Goal: Task Accomplishment & Management: Manage account settings

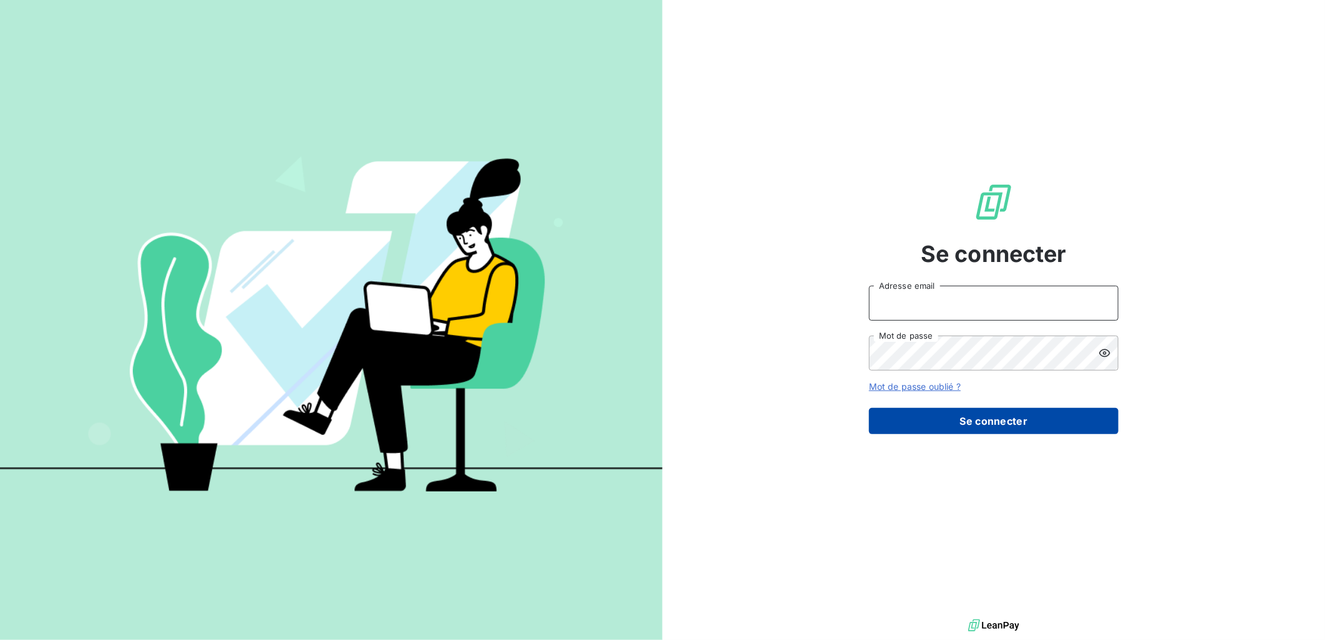
type input "[EMAIL_ADDRESS][DOMAIN_NAME]"
click at [998, 424] on button "Se connecter" at bounding box center [994, 421] width 250 height 26
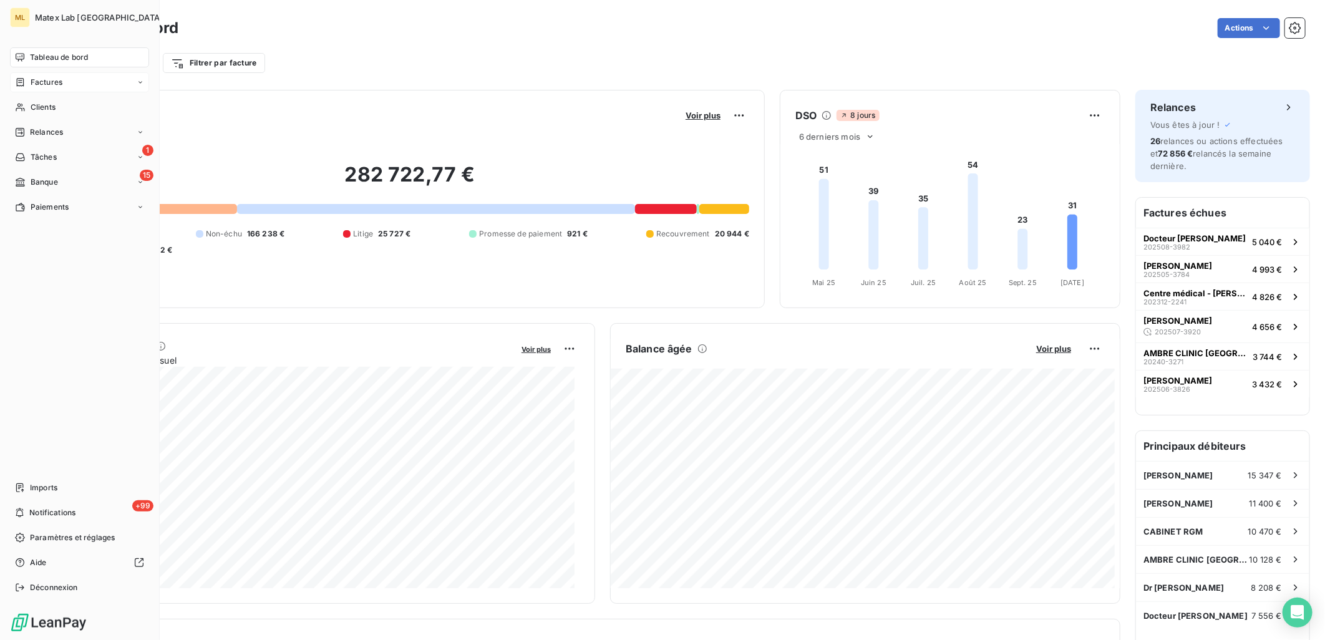
click at [44, 78] on span "Factures" at bounding box center [47, 82] width 32 height 11
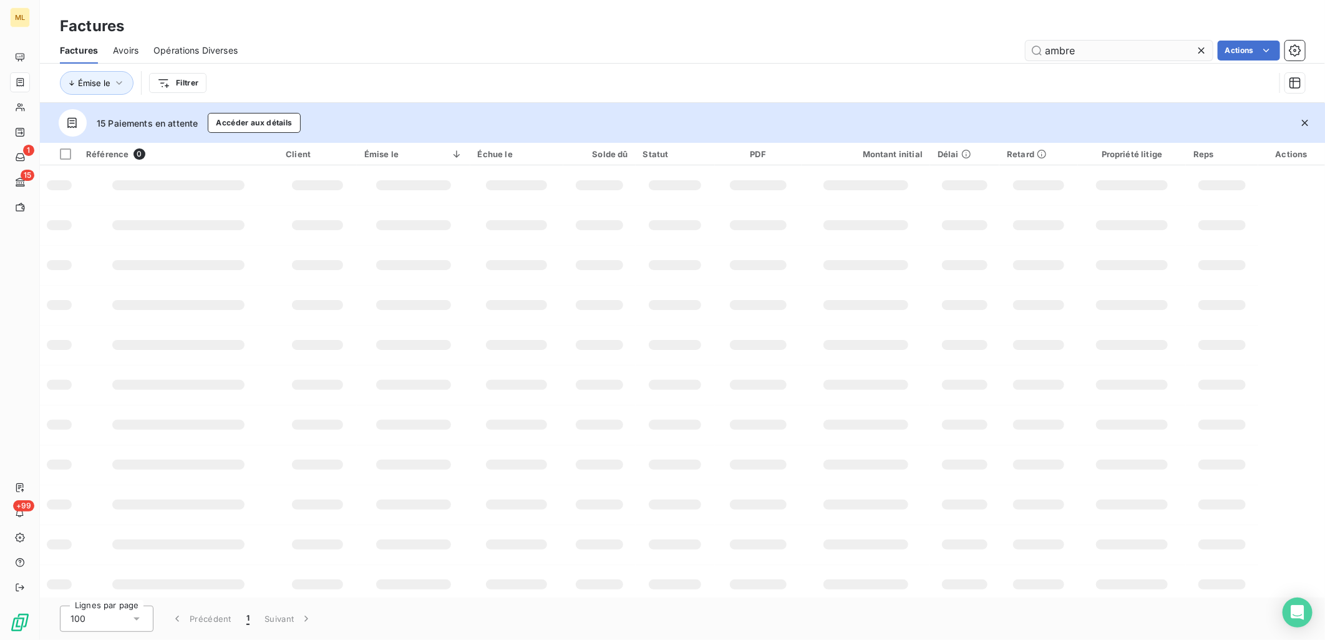
click at [1067, 46] on input "ambre" at bounding box center [1119, 51] width 187 height 20
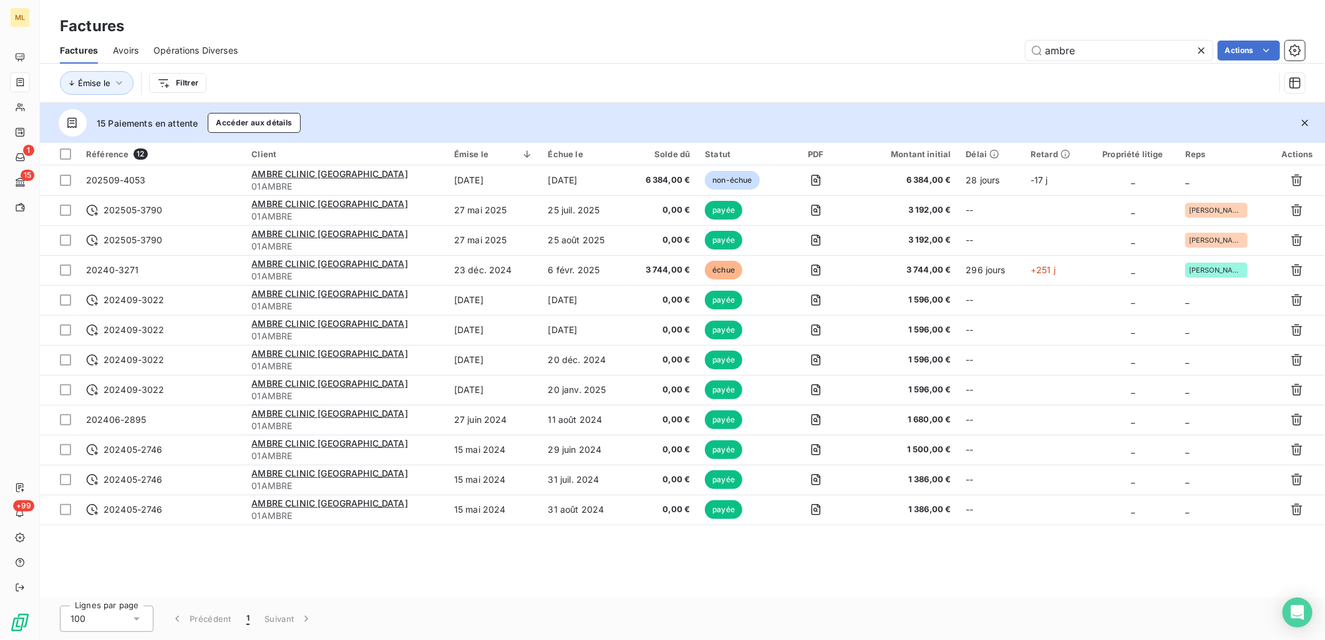
drag, startPoint x: 1089, startPoint y: 48, endPoint x: 1023, endPoint y: 52, distance: 65.7
click at [1023, 52] on div "ambre Actions" at bounding box center [779, 51] width 1052 height 20
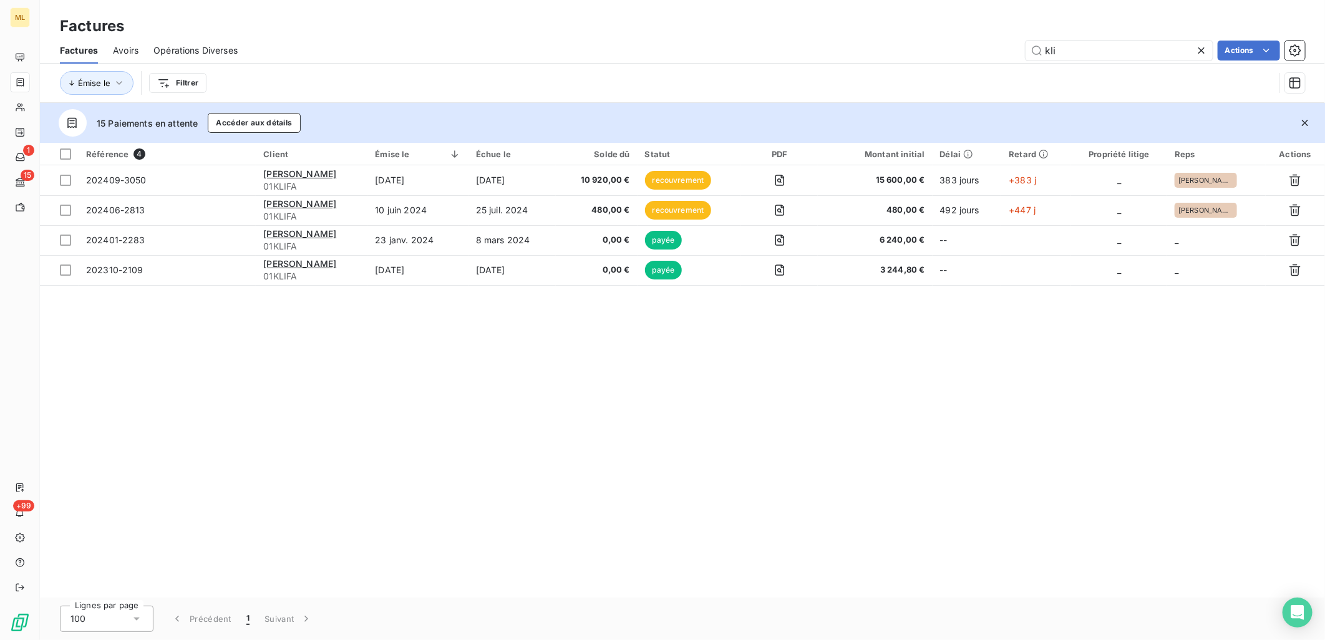
type input "kli"
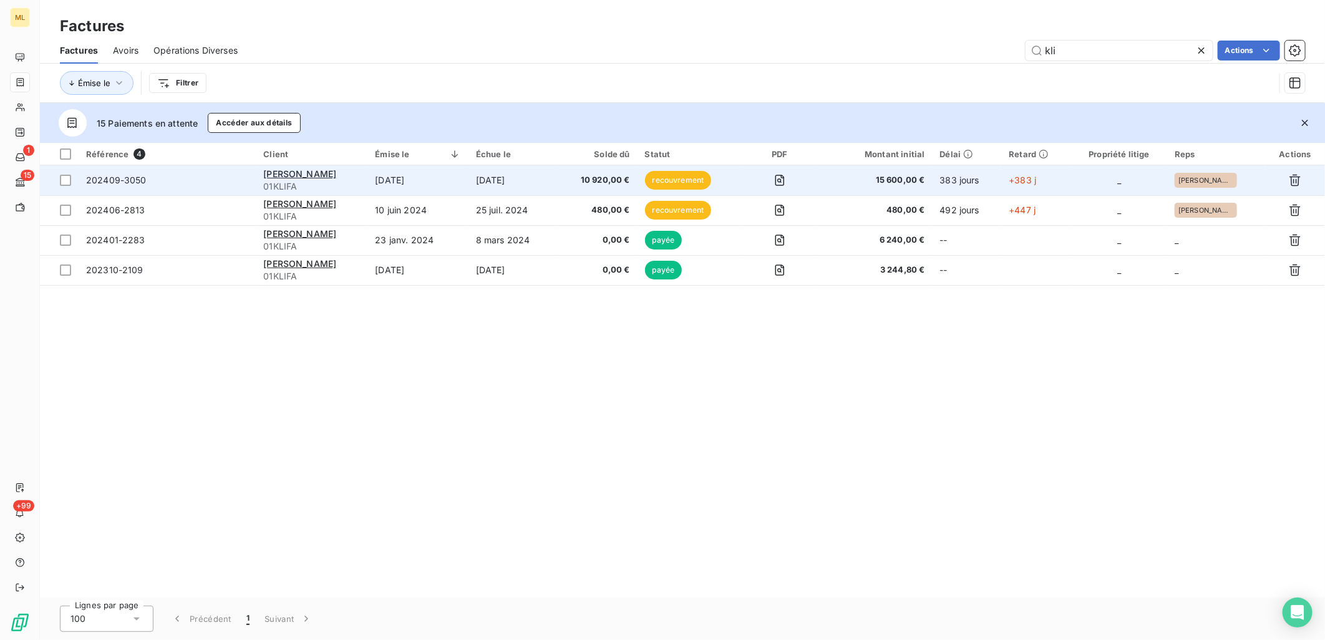
click at [226, 181] on span "202409-3050" at bounding box center [167, 180] width 162 height 12
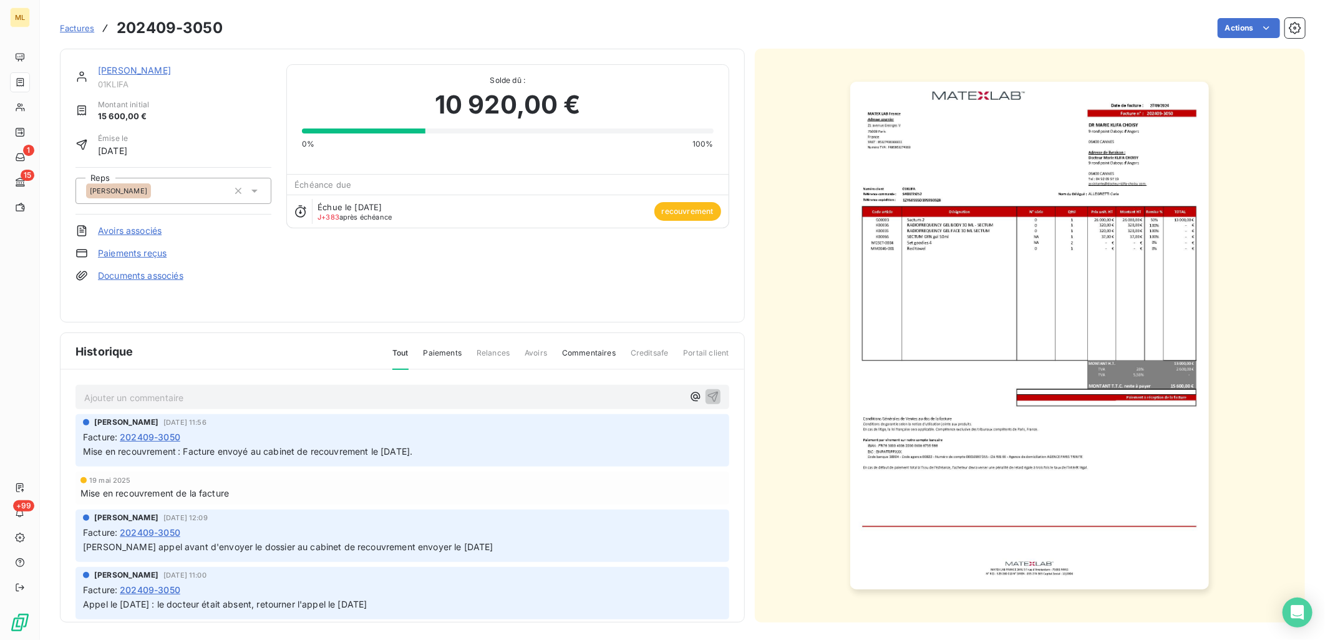
click at [1024, 13] on div "Factures 202409-3050 Actions" at bounding box center [682, 20] width 1245 height 41
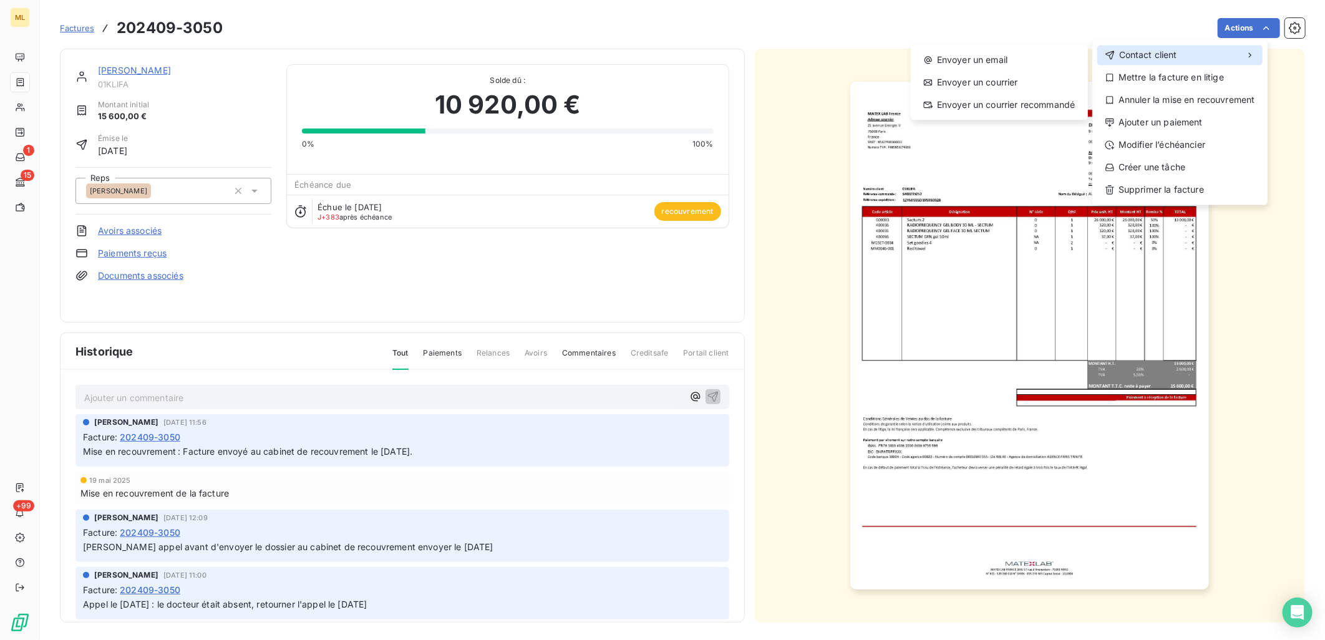
click at [1169, 51] on span "Contact client" at bounding box center [1148, 55] width 58 height 12
click at [988, 85] on div "Envoyer un courrier" at bounding box center [999, 82] width 167 height 20
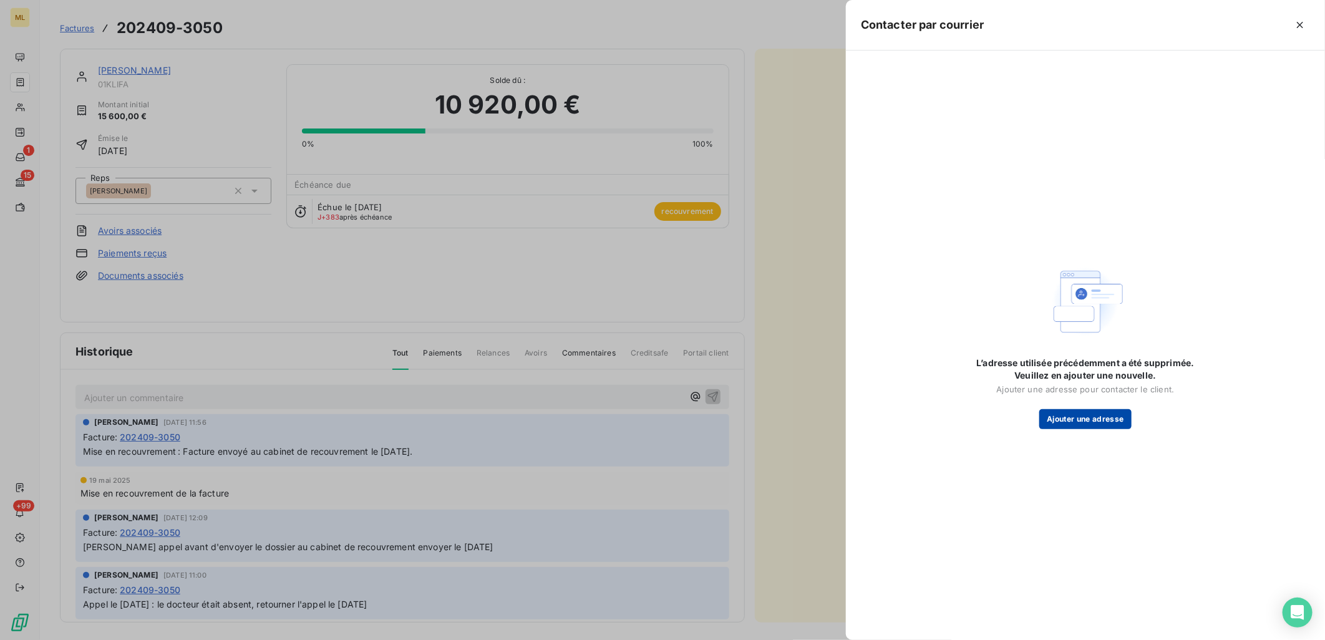
click at [1087, 419] on button "Ajouter une adresse" at bounding box center [1085, 419] width 92 height 20
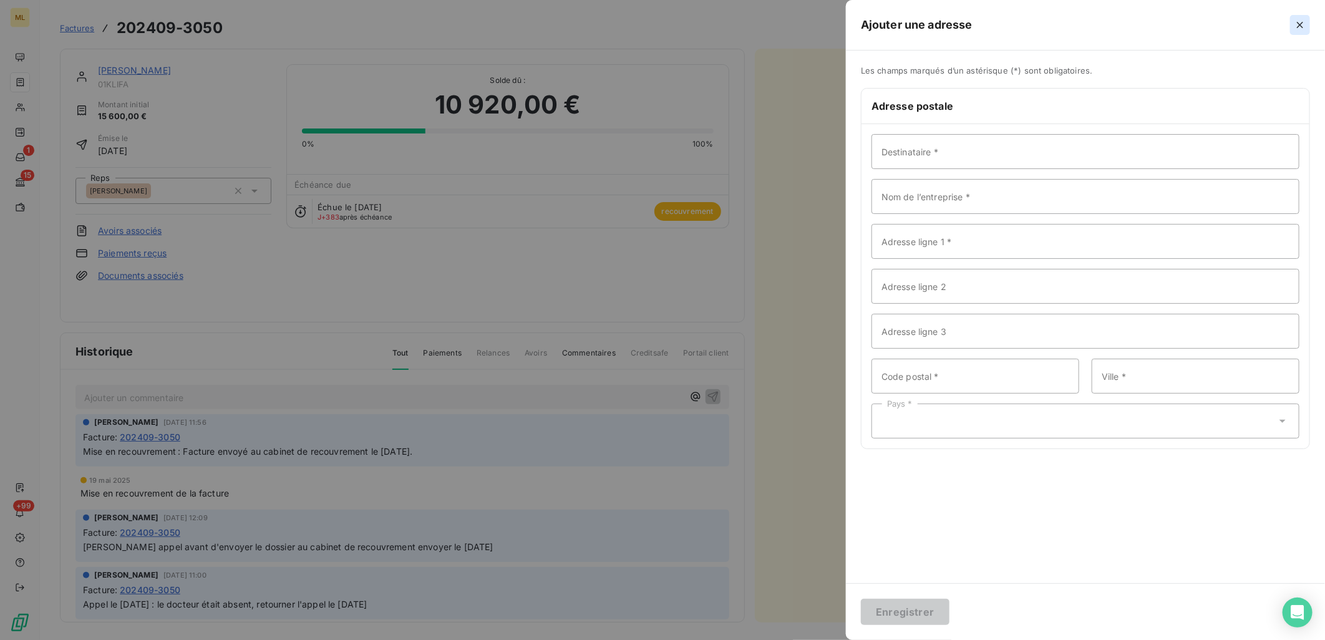
click at [1303, 22] on icon "button" at bounding box center [1300, 25] width 12 height 12
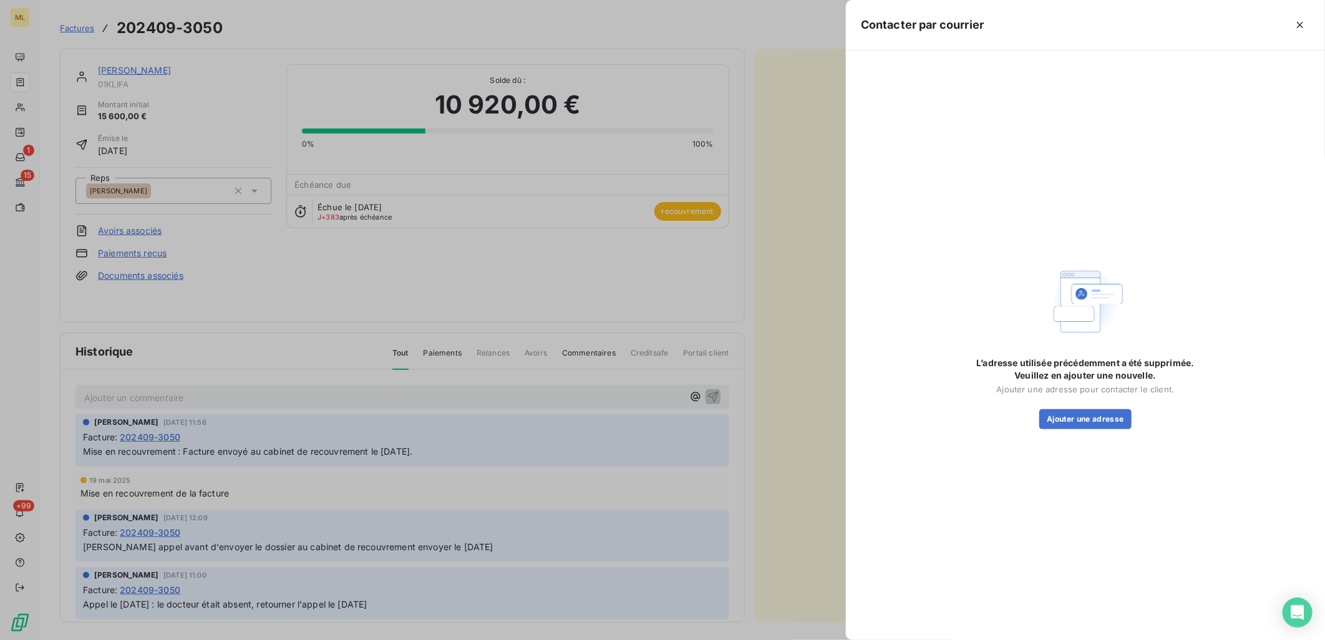
click at [1314, 21] on div "Contacter par courrier" at bounding box center [1085, 25] width 479 height 51
click at [1305, 21] on icon "button" at bounding box center [1300, 25] width 12 height 12
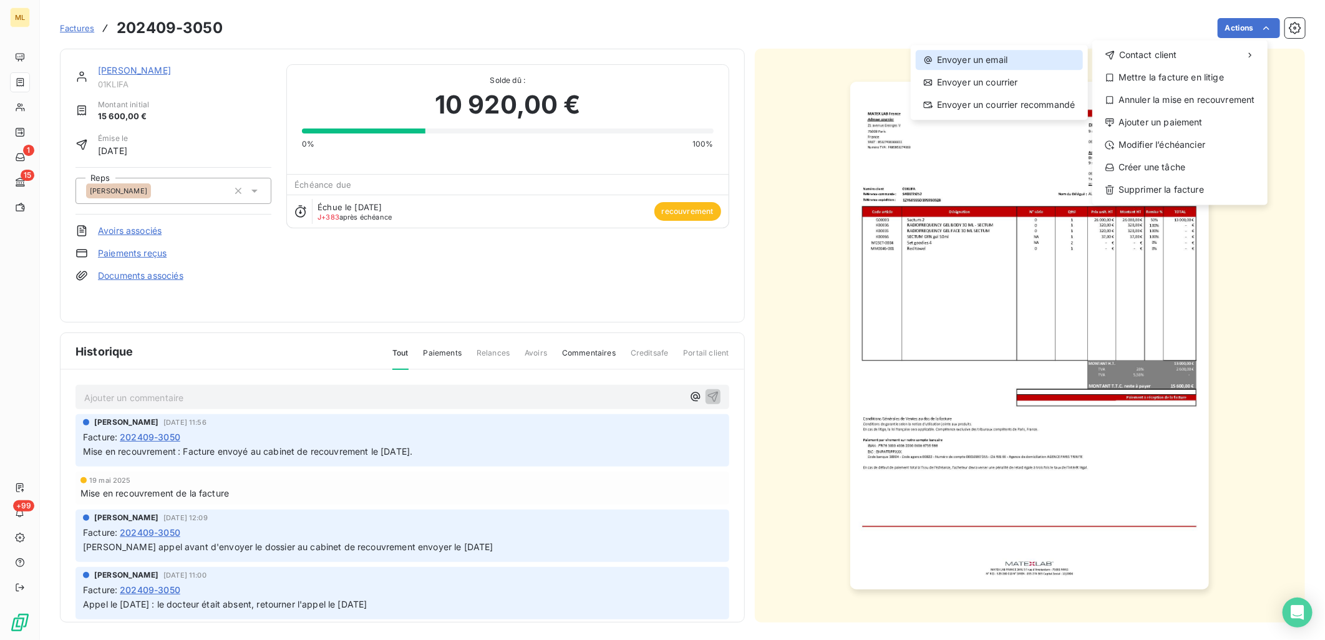
click at [994, 64] on div "Envoyer un email" at bounding box center [999, 60] width 167 height 20
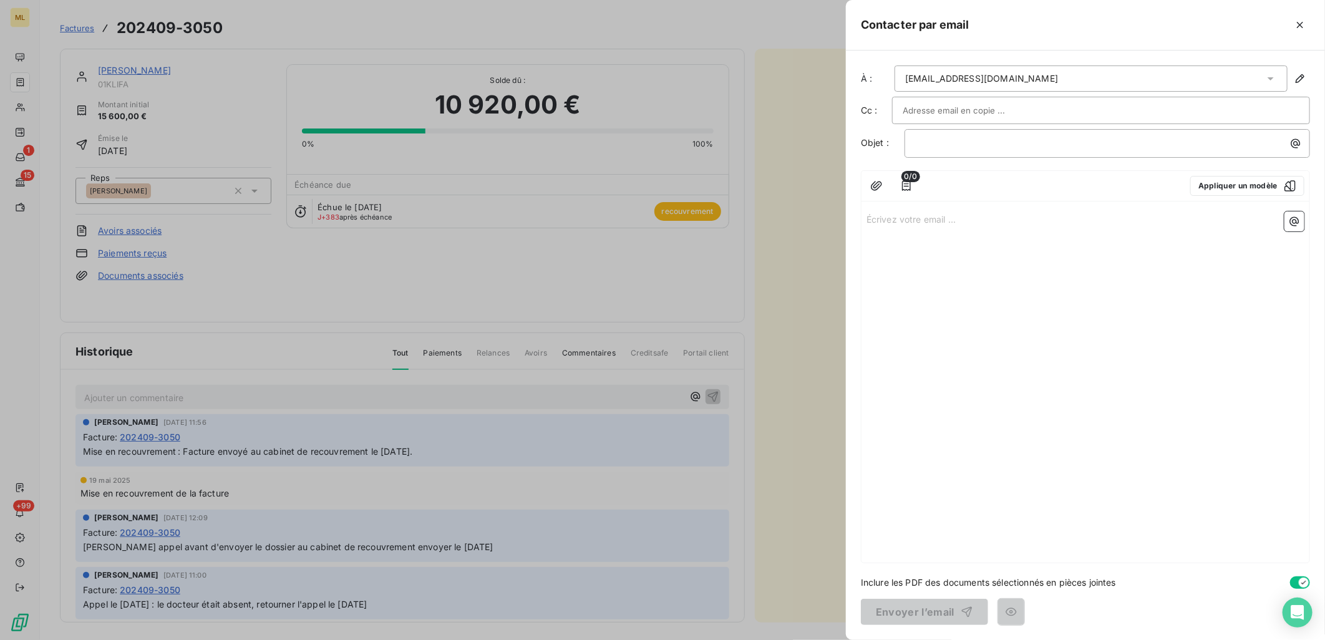
click at [1076, 77] on div "assistante@docteur-klifa-choisy.com" at bounding box center [1091, 79] width 393 height 26
click at [1146, 79] on div "assistante@docteur-klifa-choisy.com" at bounding box center [1091, 79] width 393 height 26
click at [1266, 79] on icon at bounding box center [1271, 78] width 12 height 12
click at [1110, 84] on div "assistante@docteur-klifa-choisy.com" at bounding box center [1091, 79] width 393 height 26
drag, startPoint x: 951, startPoint y: 75, endPoint x: 749, endPoint y: 70, distance: 202.2
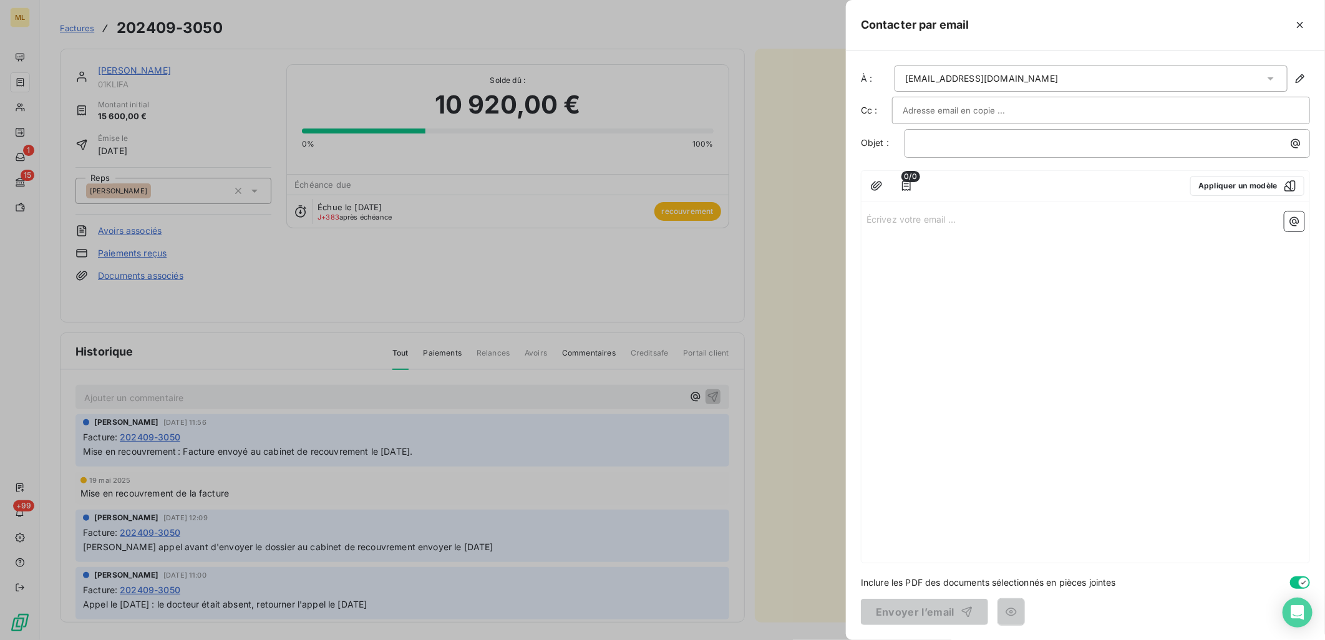
click at [749, 639] on div "Contacter par email À : assistante@docteur-klifa-choisy.com Cc : Objet : ﻿ 0/0 …" at bounding box center [662, 640] width 1325 height 0
click at [1090, 80] on div "assistante@docteur-klifa-choisy.com" at bounding box center [1091, 79] width 393 height 26
drag, startPoint x: 1090, startPoint y: 80, endPoint x: 889, endPoint y: 79, distance: 201.5
click at [889, 79] on div "À : assistante@docteur-klifa-choisy.com" at bounding box center [1085, 79] width 449 height 26
drag, startPoint x: 889, startPoint y: 79, endPoint x: 1076, endPoint y: 248, distance: 252.2
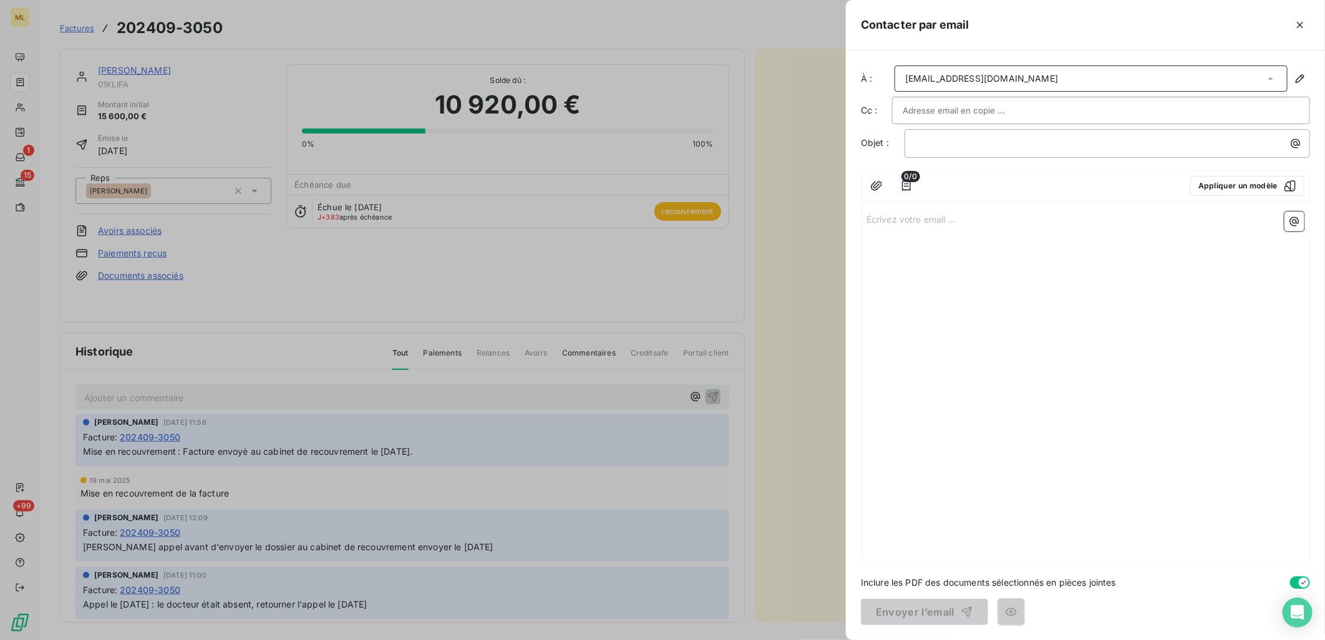
click at [1076, 248] on div "Écrivez votre email ... ﻿" at bounding box center [1086, 384] width 448 height 356
click at [1299, 75] on icon "button" at bounding box center [1300, 78] width 12 height 12
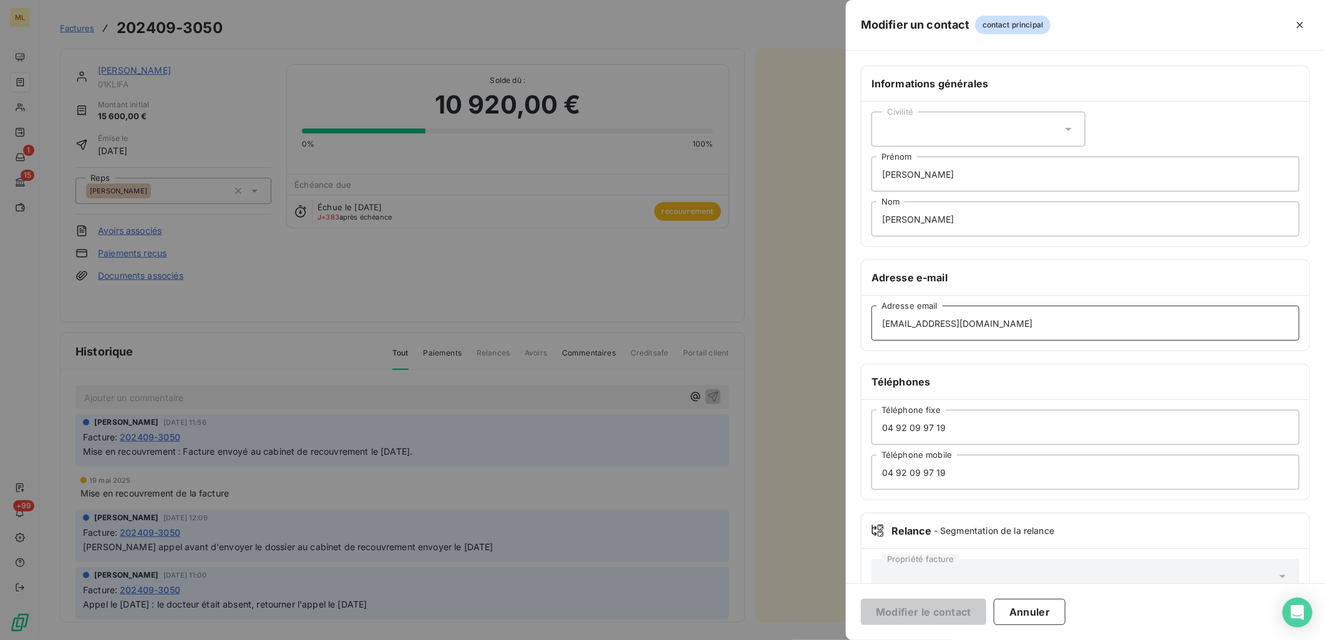
drag, startPoint x: 1076, startPoint y: 326, endPoint x: 814, endPoint y: 310, distance: 261.9
click at [814, 639] on div "Modifier un contact contact principal Informations générales Civilité Marie Pré…" at bounding box center [662, 640] width 1325 height 0
click at [938, 320] on input "Adresse email" at bounding box center [1086, 323] width 428 height 35
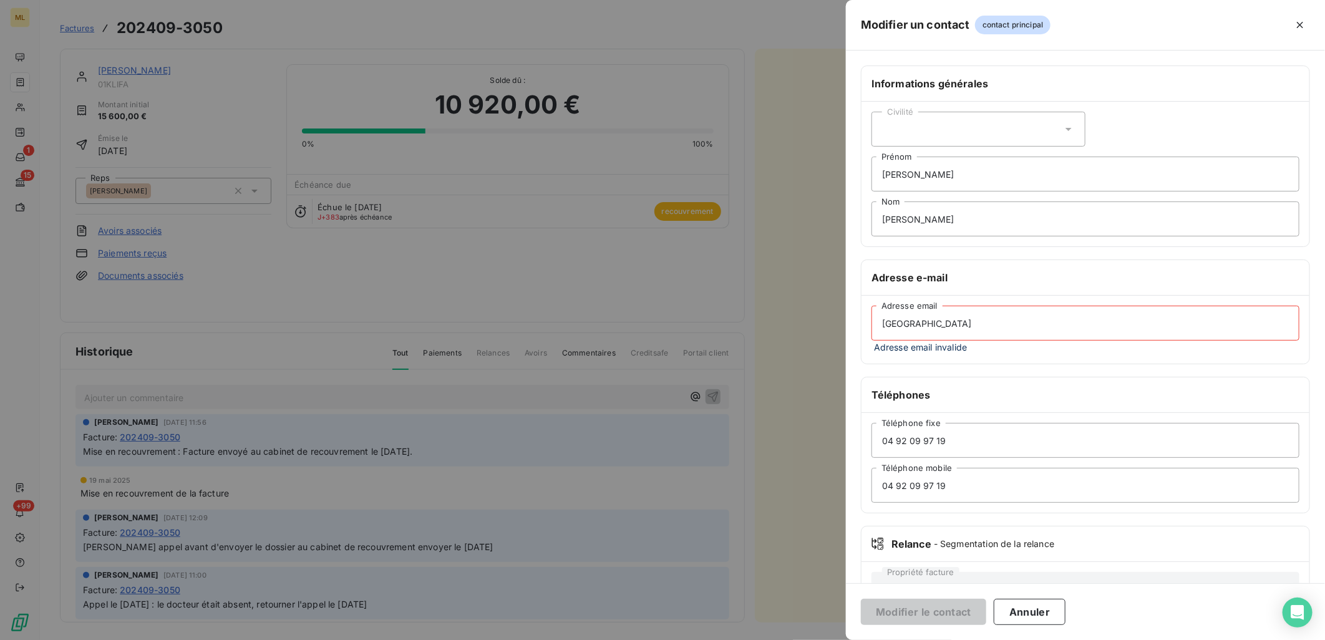
click at [962, 323] on input "florence" at bounding box center [1086, 323] width 428 height 35
drag, startPoint x: 962, startPoint y: 323, endPoint x: 845, endPoint y: 324, distance: 116.7
click at [846, 324] on div "Informations générales Civilité Marie Prénom KLIFA-CHOISY Nom Adresse e-mail fl…" at bounding box center [1085, 349] width 479 height 567
paste input ".hubac@matexlab.com"
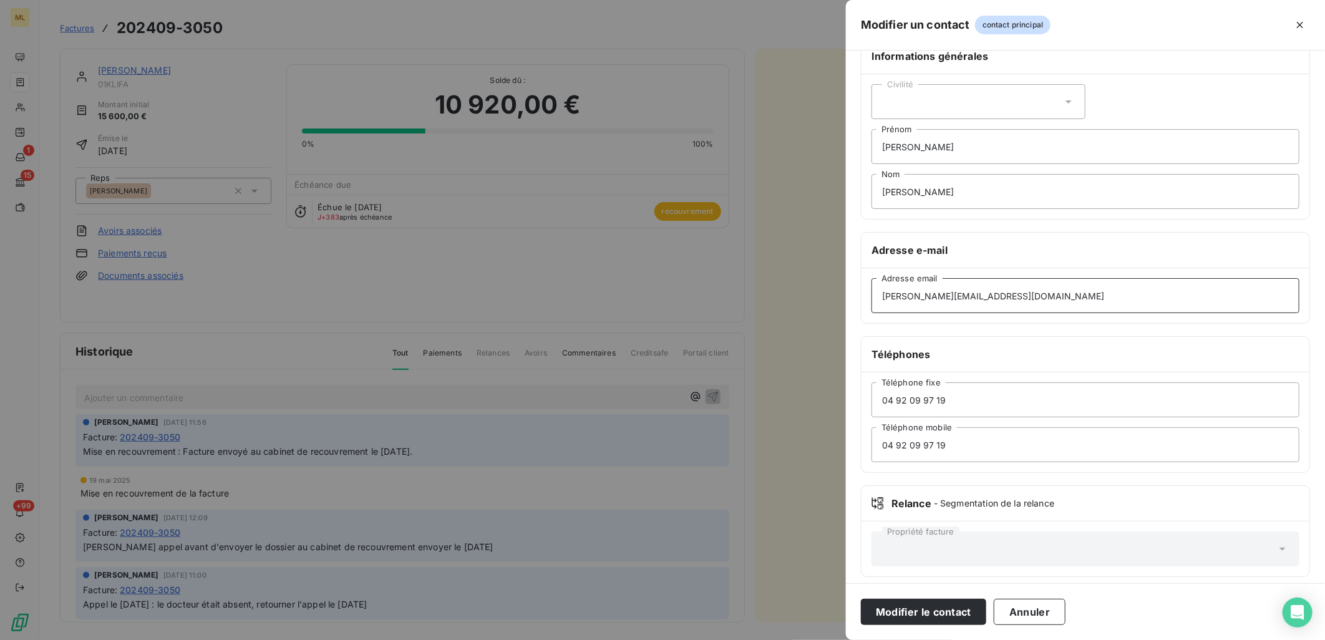
scroll to position [36, 0]
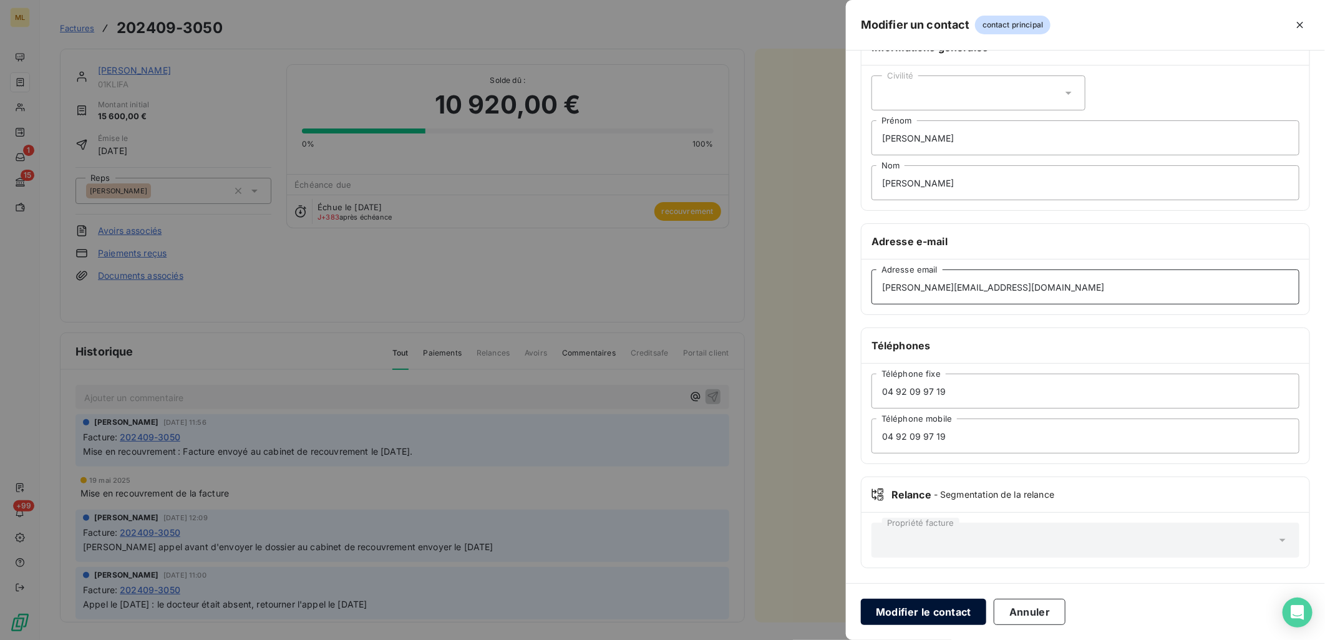
type input "florence.hubac@matexlab.com"
click at [942, 608] on button "Modifier le contact" at bounding box center [923, 612] width 125 height 26
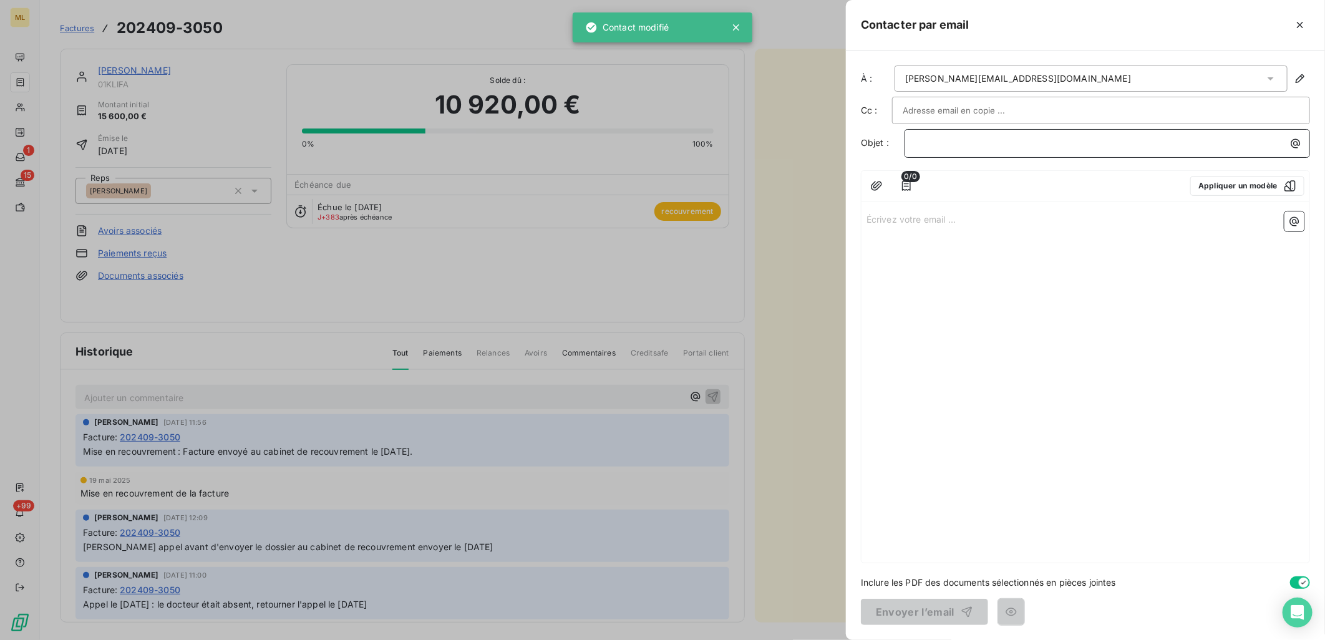
click at [996, 142] on p "﻿" at bounding box center [1110, 143] width 391 height 14
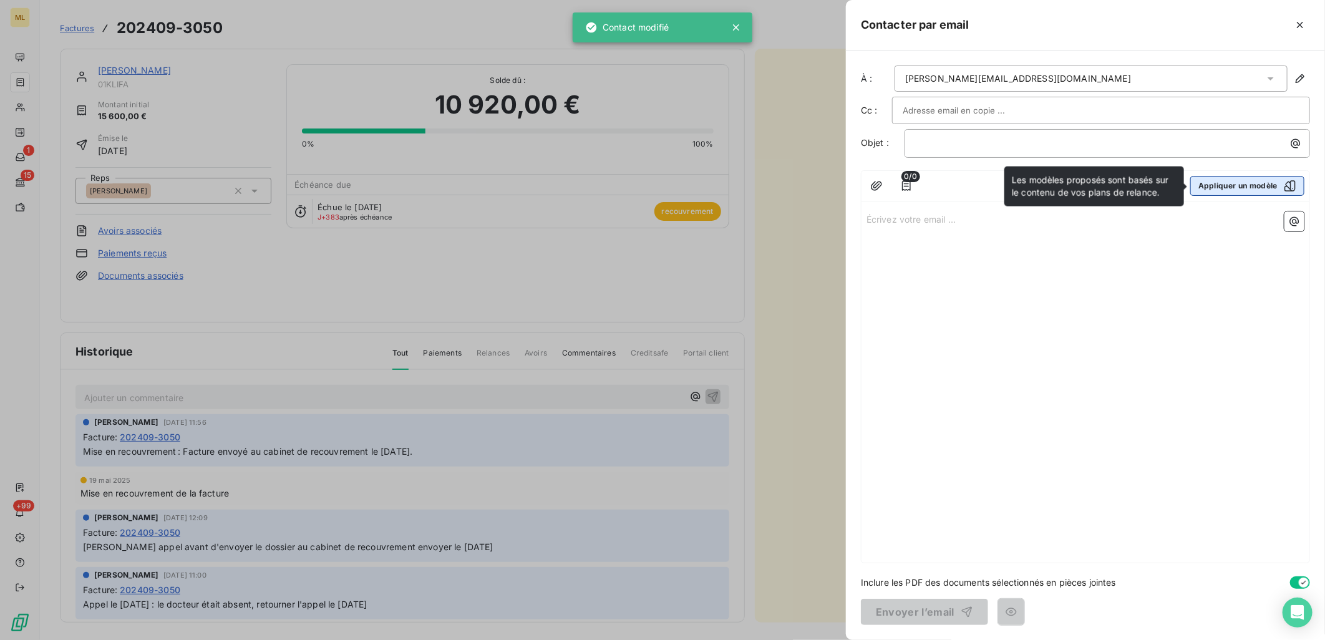
click at [1250, 190] on button "Appliquer un modèle" at bounding box center [1247, 186] width 114 height 20
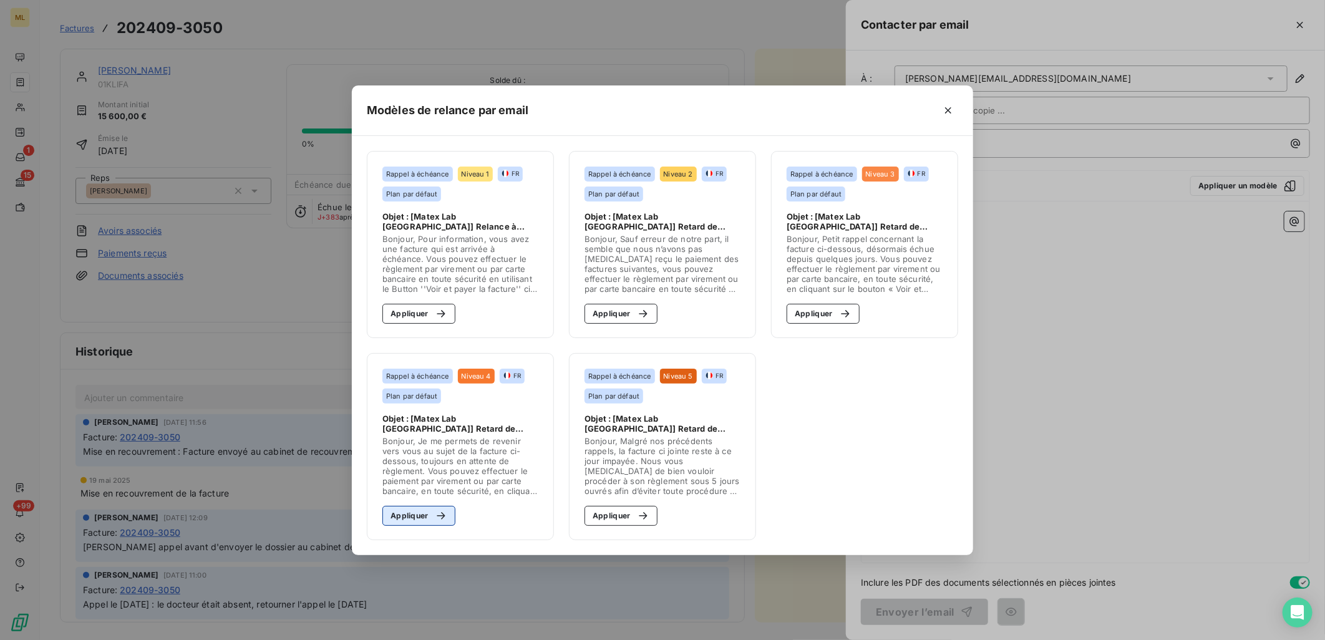
click at [424, 520] on button "Appliquer" at bounding box center [418, 516] width 73 height 20
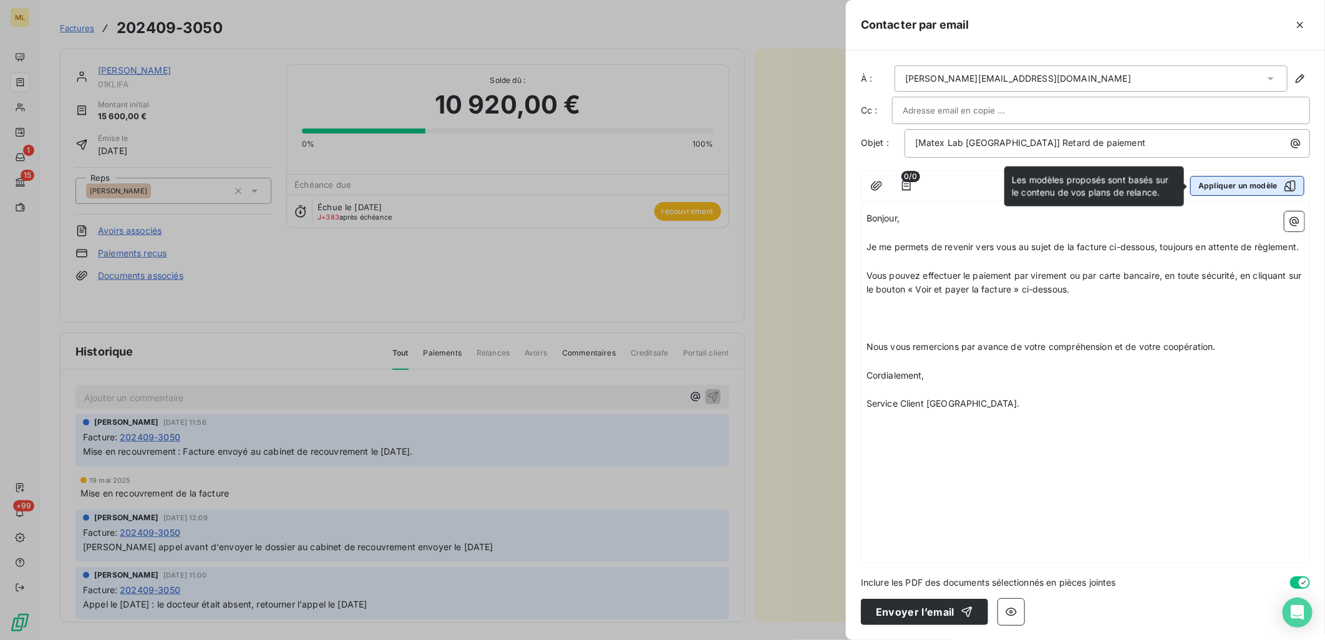
click at [1276, 187] on button "Appliquer un modèle" at bounding box center [1247, 186] width 114 height 20
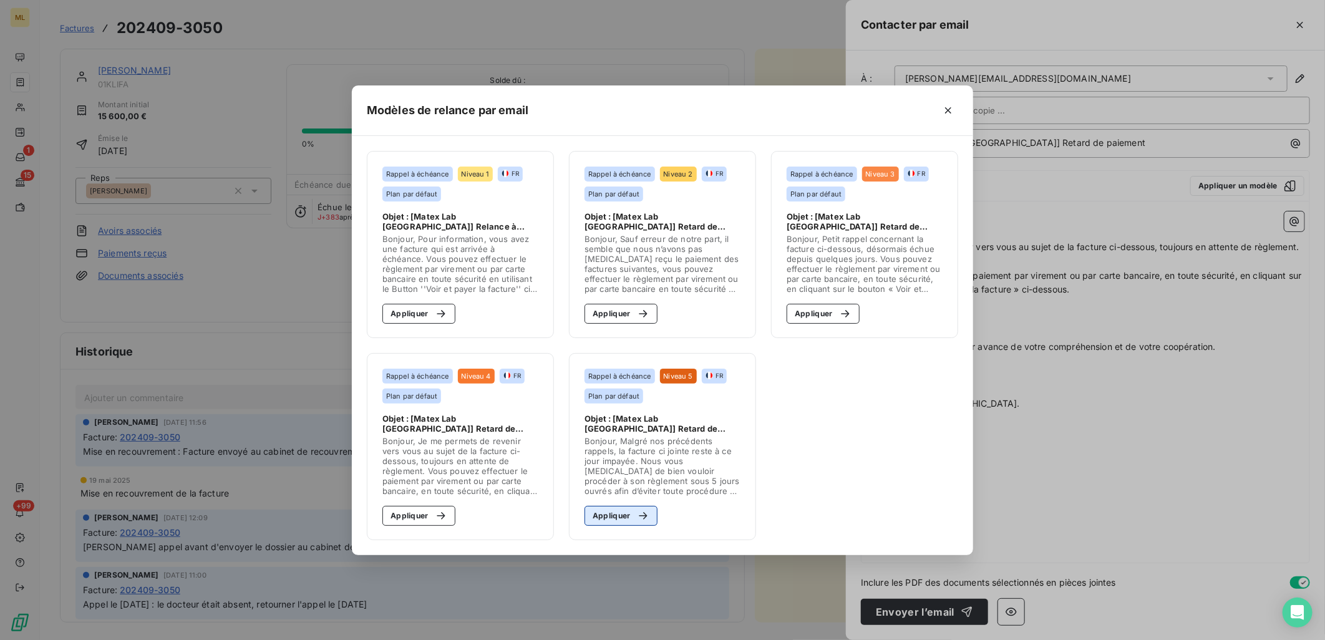
click at [633, 515] on div "button" at bounding box center [640, 516] width 19 height 12
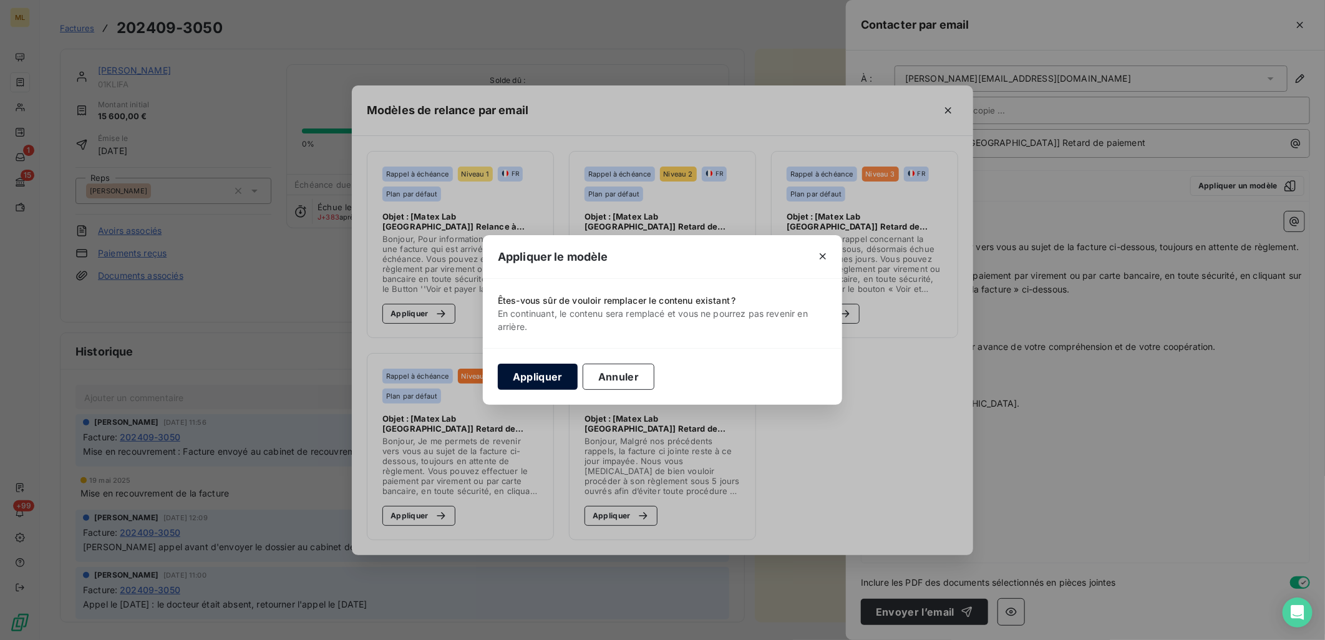
click at [550, 376] on button "Appliquer" at bounding box center [538, 377] width 80 height 26
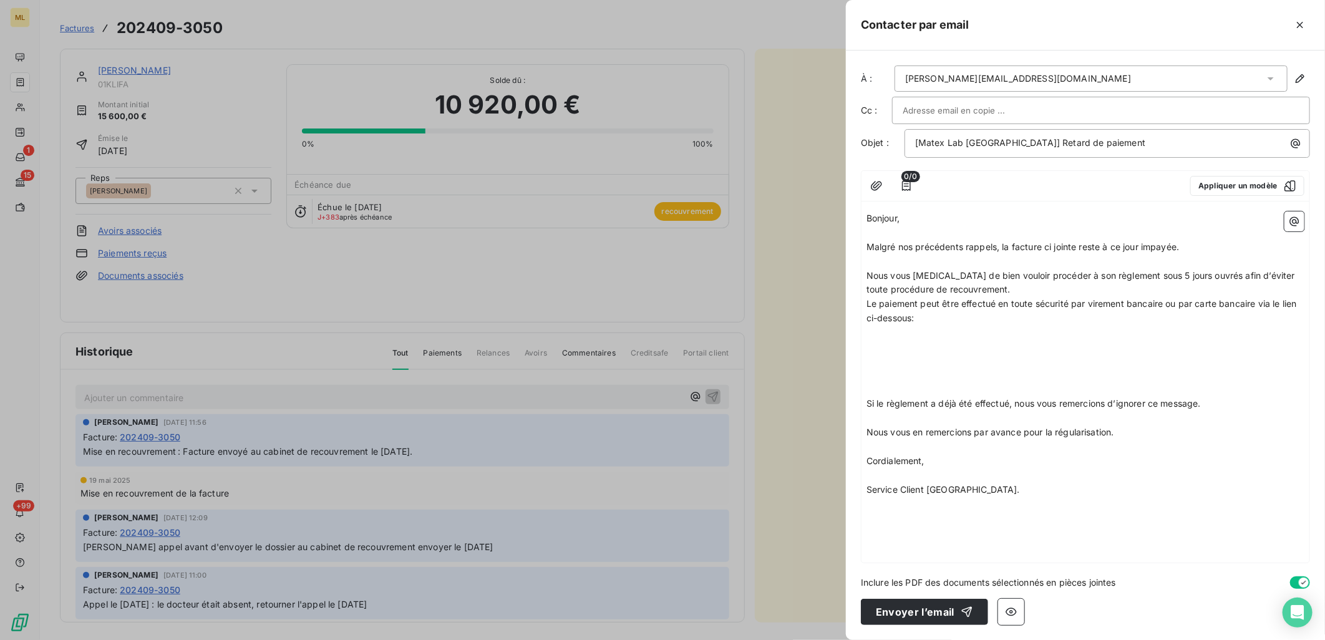
click at [921, 117] on input "text" at bounding box center [970, 110] width 134 height 19
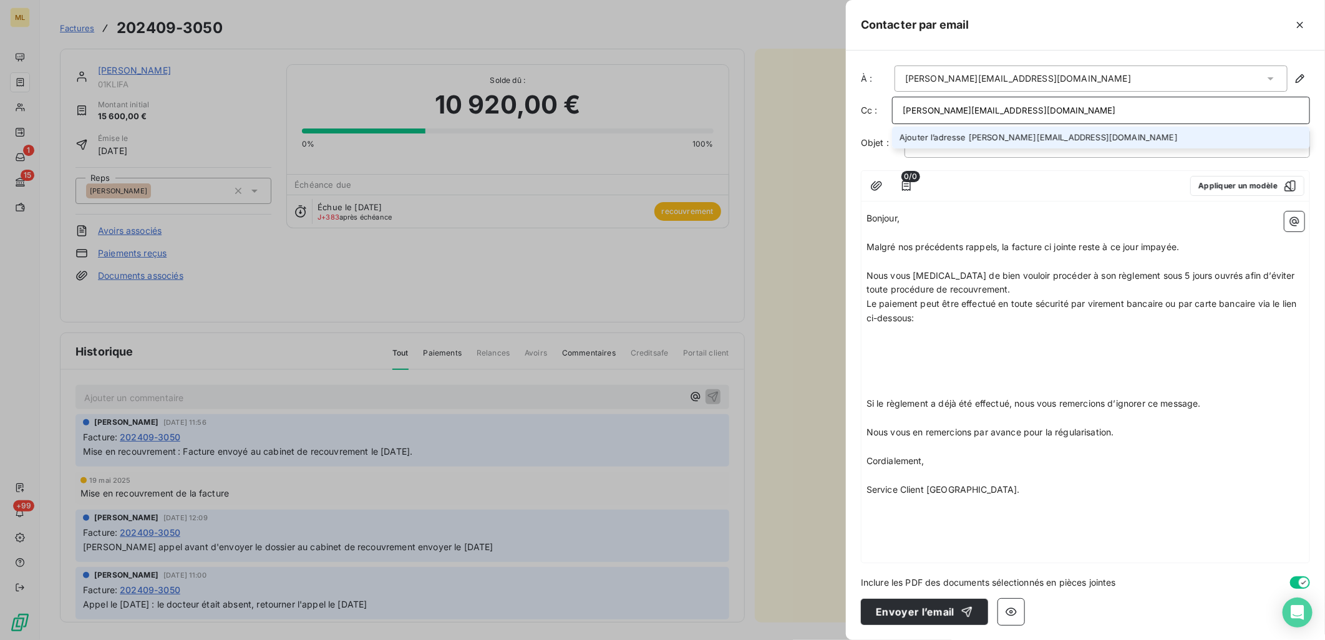
type input "luciana.marcelino@matexlab.com"
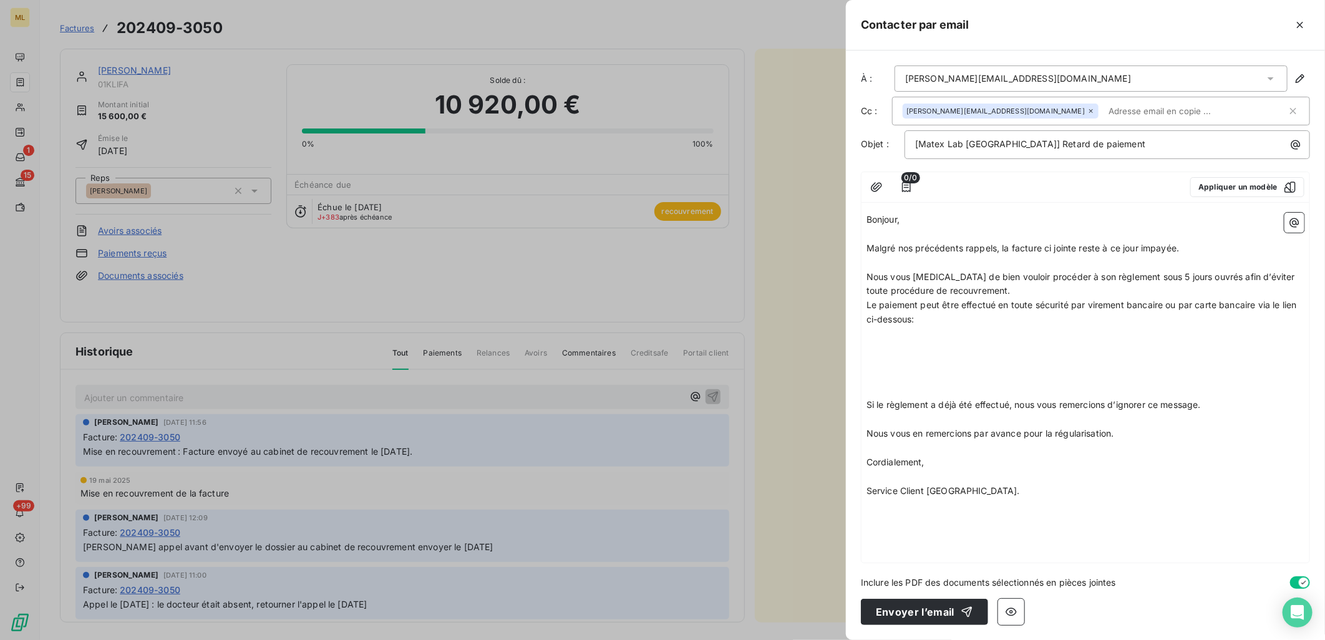
click at [1138, 334] on p "﻿" at bounding box center [1086, 334] width 438 height 14
click at [928, 614] on button "Envoyer l’email" at bounding box center [924, 612] width 127 height 26
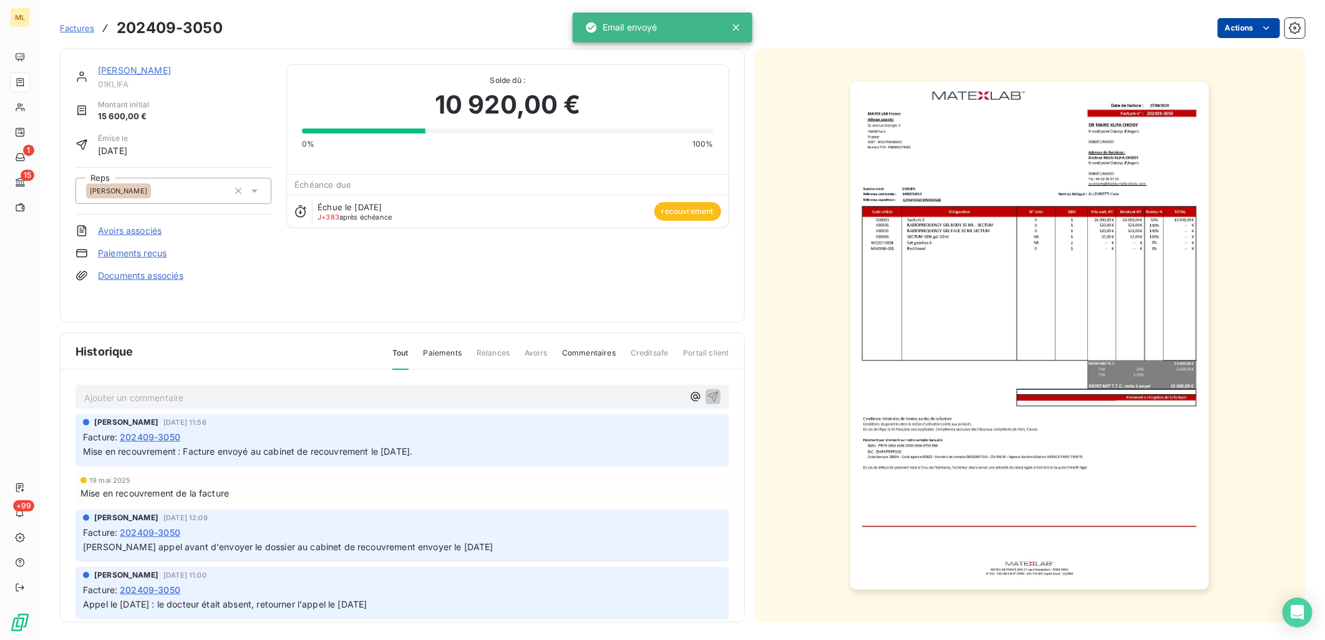
click at [1229, 32] on html "ML 1 15 +99 Factures 202409-3050 Actions DR MARIE KLIFA CHOISY 01KLIFA Montant …" at bounding box center [662, 320] width 1325 height 640
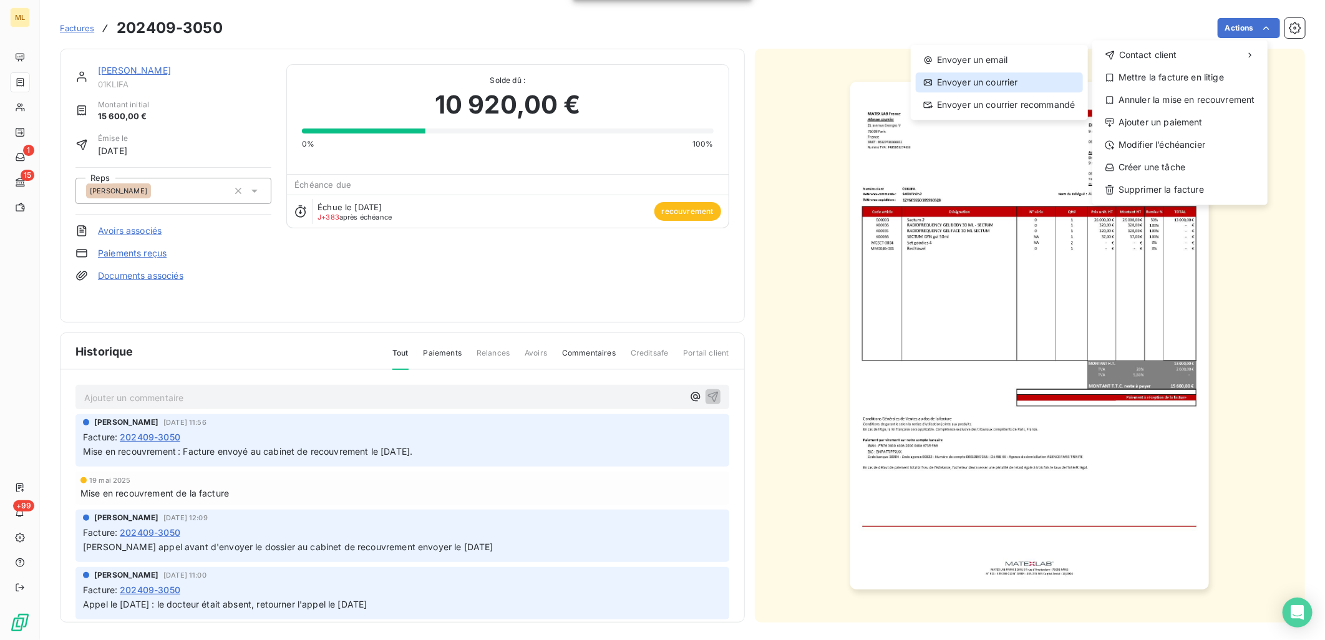
click at [981, 82] on div "Envoyer un courrier" at bounding box center [999, 82] width 167 height 20
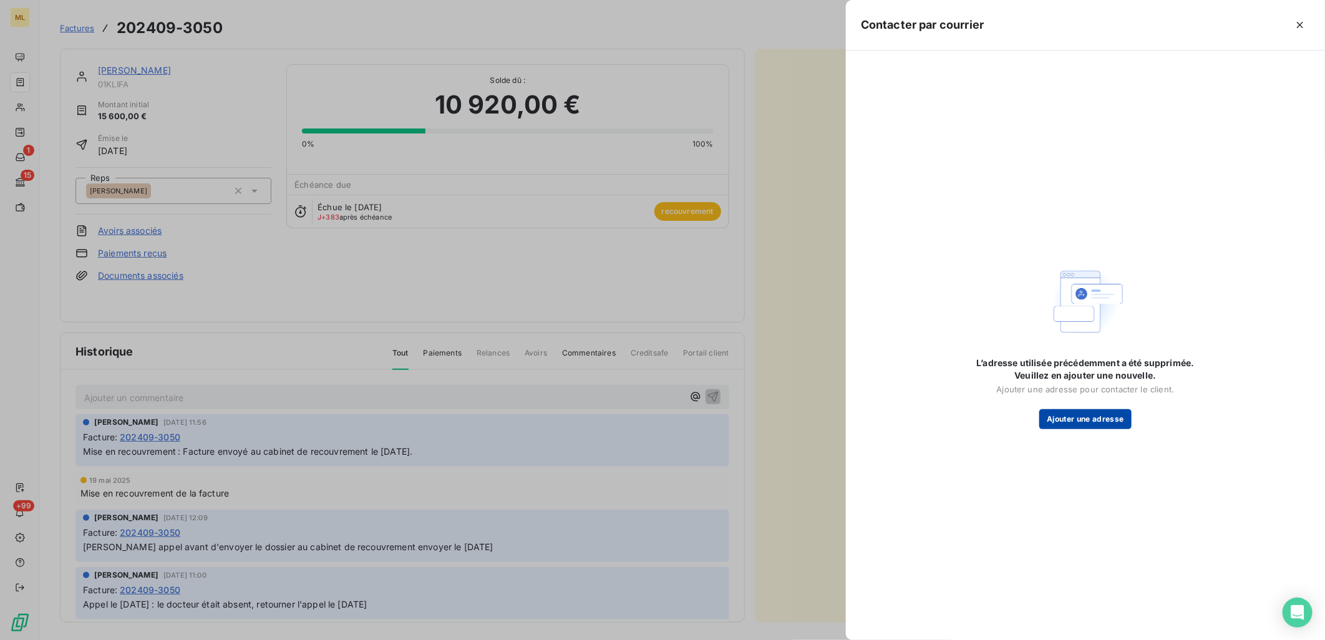
click at [1077, 414] on button "Ajouter une adresse" at bounding box center [1085, 419] width 92 height 20
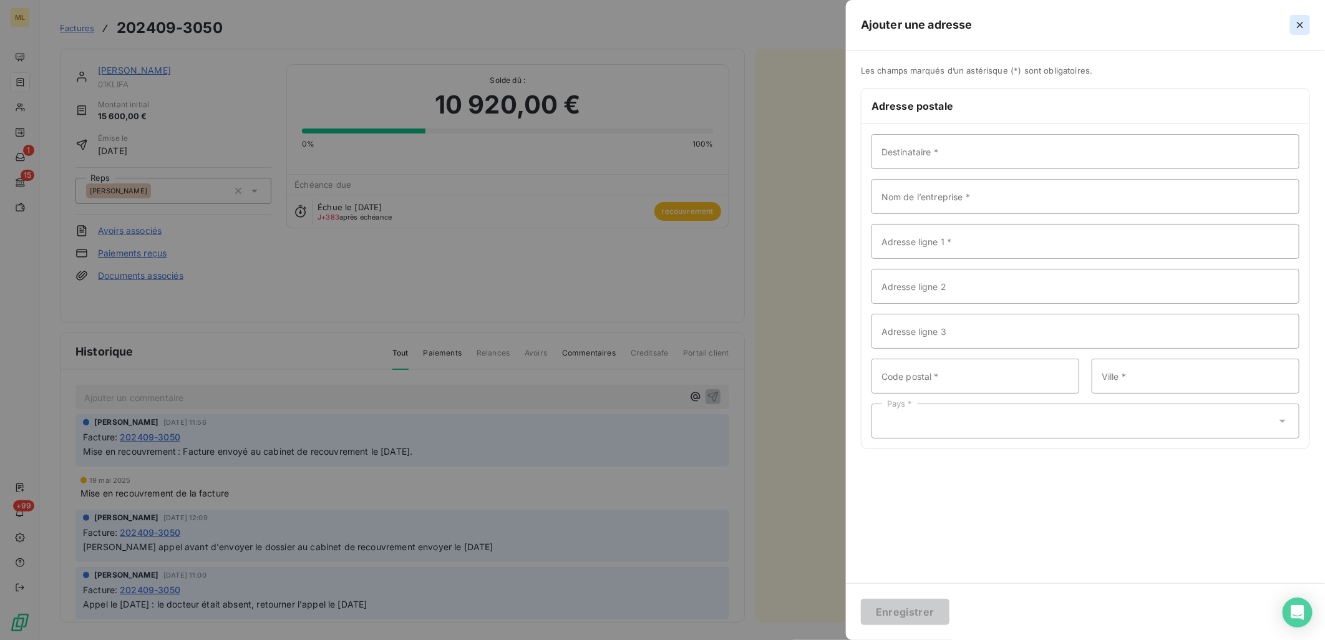
click at [1304, 21] on icon "button" at bounding box center [1300, 25] width 12 height 12
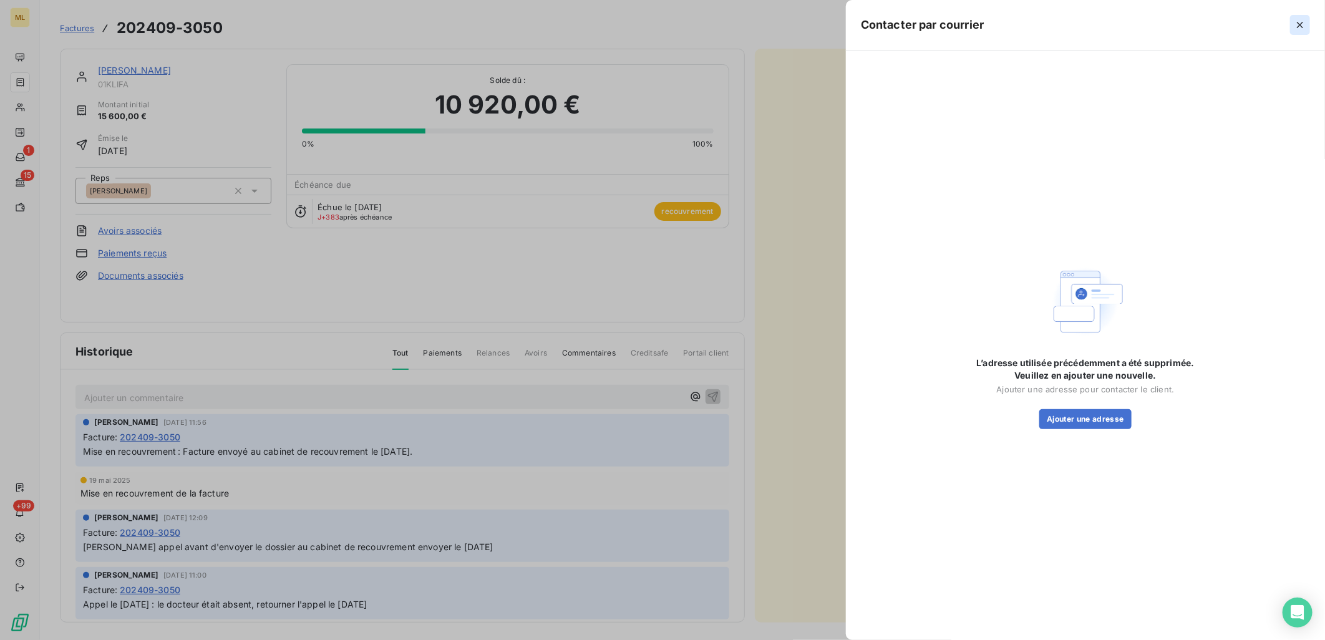
click at [1309, 20] on button "button" at bounding box center [1300, 25] width 20 height 20
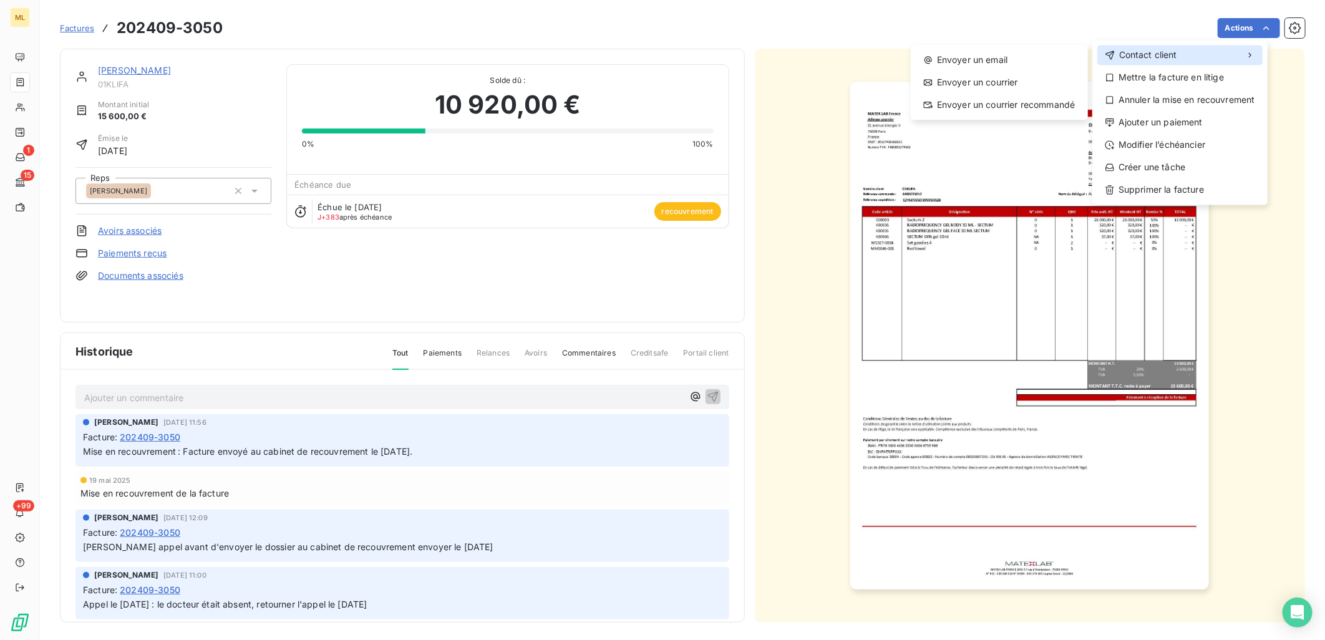
click at [1123, 60] on span "Contact client" at bounding box center [1148, 55] width 58 height 12
click at [1039, 64] on div "Envoyer un email" at bounding box center [999, 60] width 167 height 20
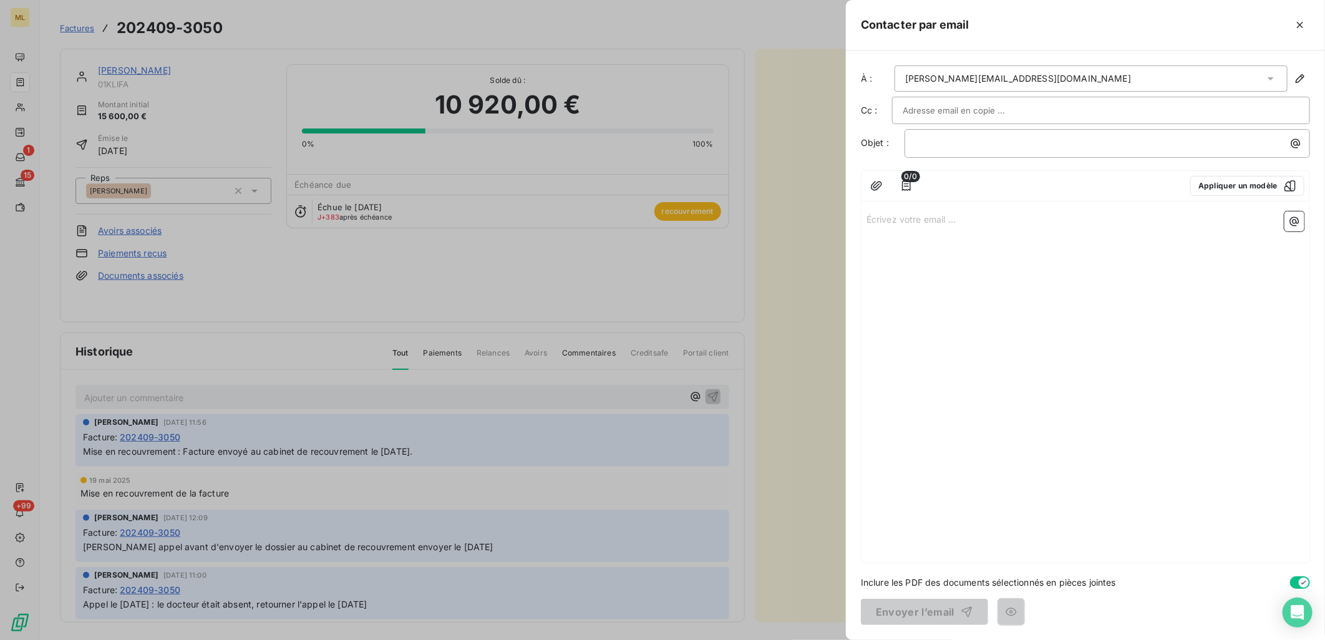
click at [1238, 78] on div "florence.hubac@matexlab.com" at bounding box center [1091, 79] width 393 height 26
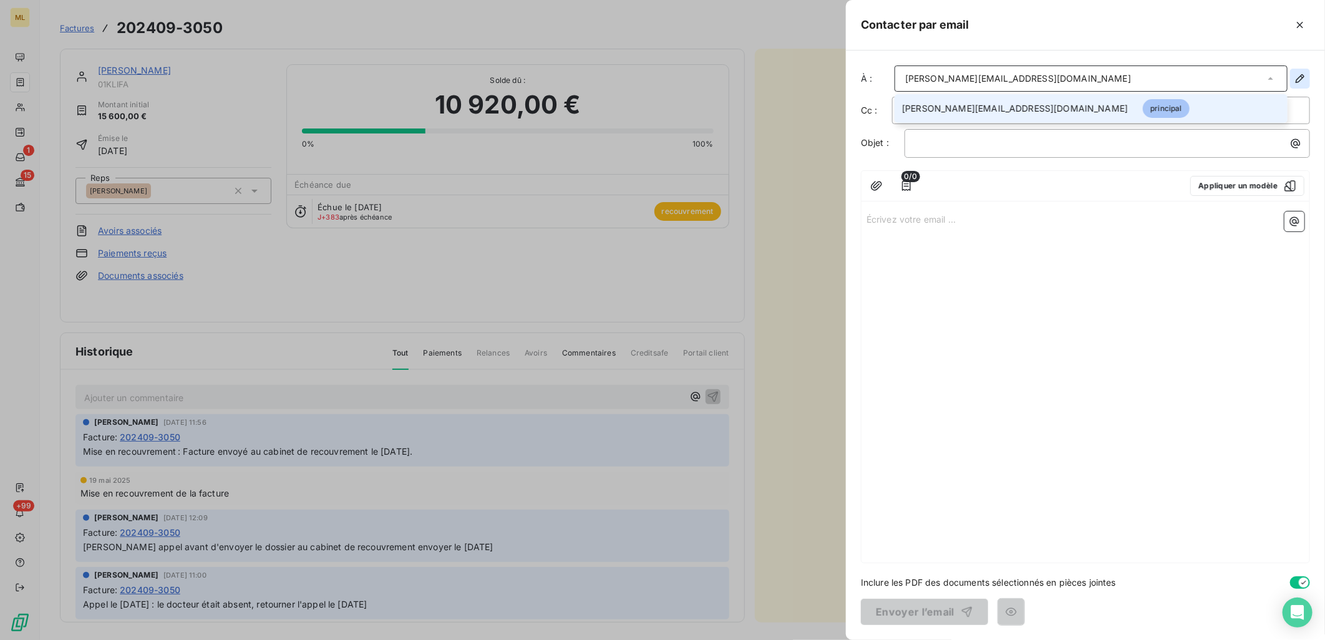
click at [1300, 72] on icon "button" at bounding box center [1300, 78] width 12 height 12
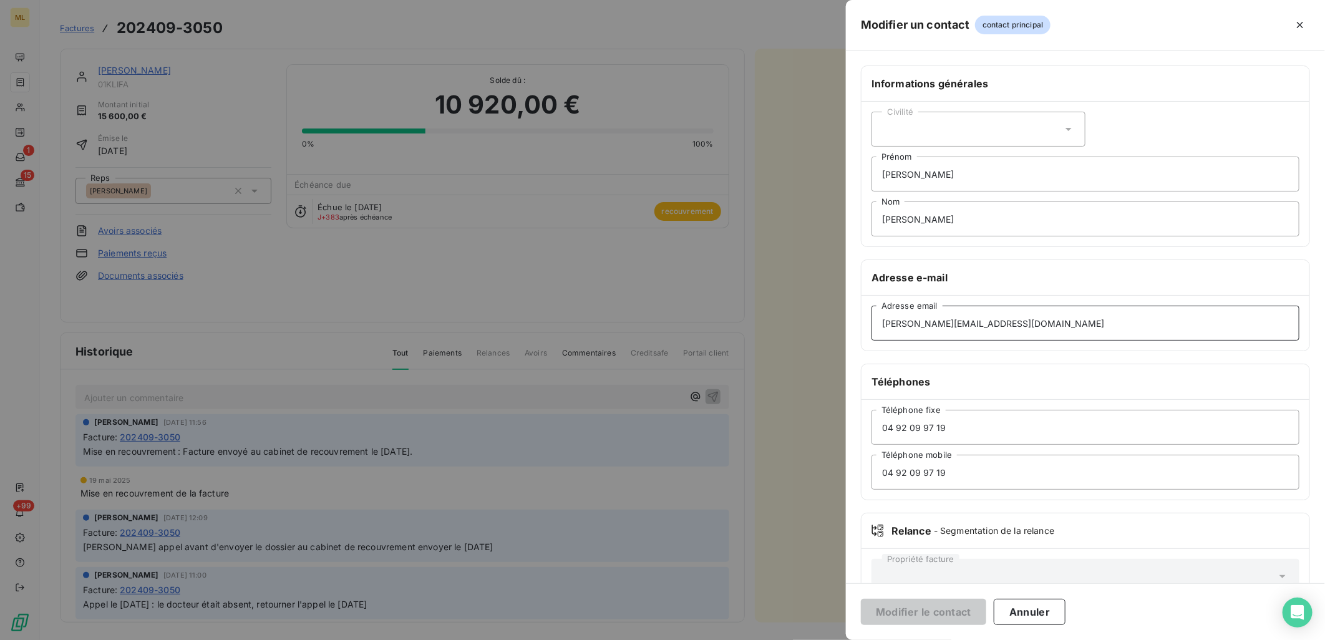
click at [1036, 328] on input "florence.hubac@matexlab.com" at bounding box center [1086, 323] width 428 height 35
drag, startPoint x: 949, startPoint y: 321, endPoint x: 830, endPoint y: 323, distance: 119.2
click at [830, 639] on div "Modifier un contact contact principal Informations générales Civilité Marie Pré…" at bounding box center [662, 640] width 1325 height 0
click at [897, 320] on input "Adresse email" at bounding box center [1086, 323] width 428 height 35
paste input "assistante@docteur-klifa-choisy.com"
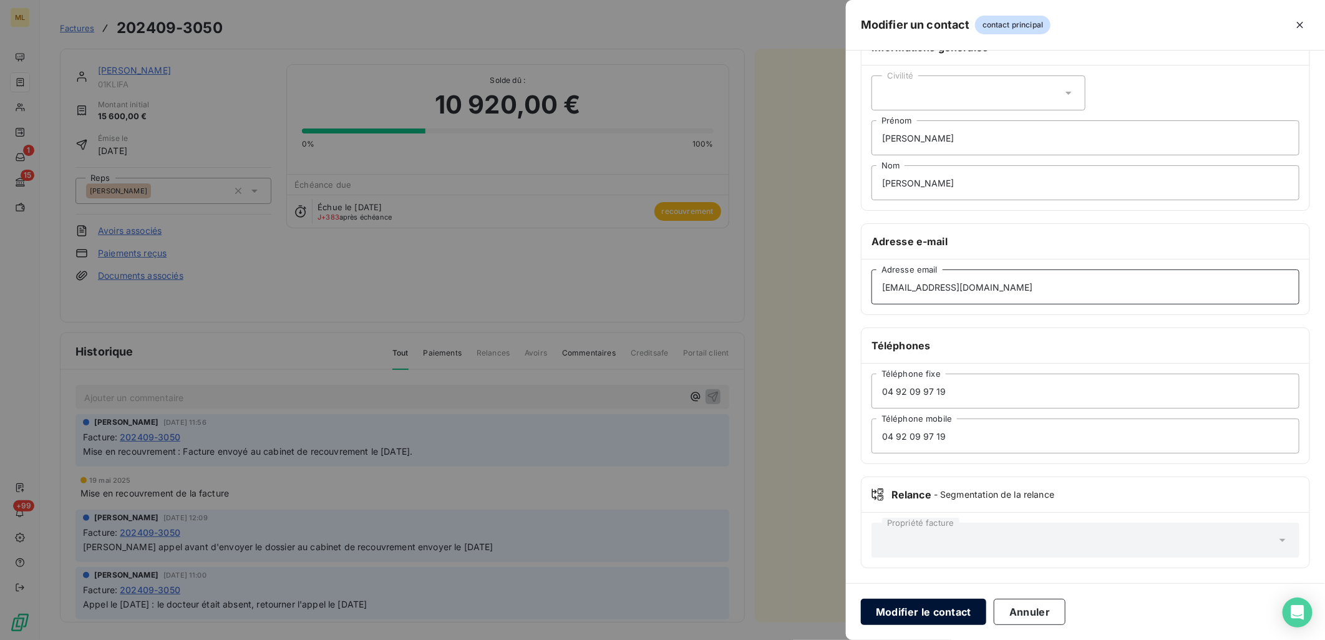
type input "assistante@docteur-klifa-choisy.com"
click at [931, 611] on button "Modifier le contact" at bounding box center [923, 612] width 125 height 26
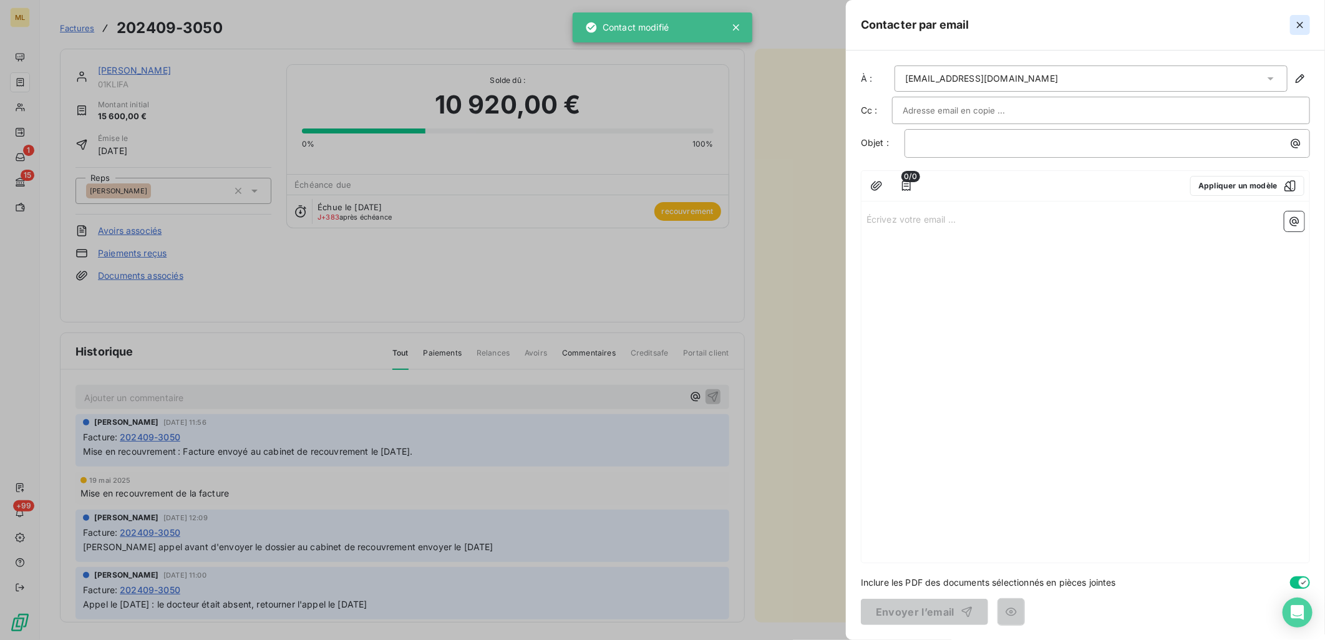
click at [1307, 26] on button "button" at bounding box center [1300, 25] width 20 height 20
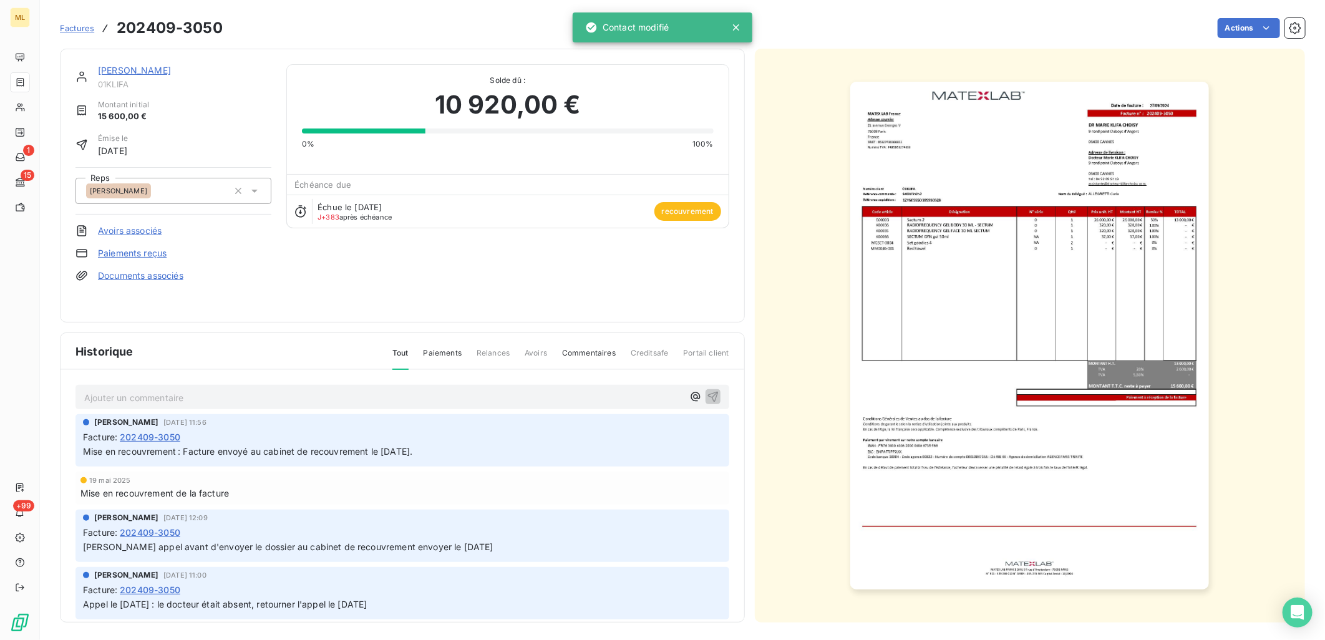
click at [853, 33] on div "Actions" at bounding box center [771, 28] width 1067 height 20
click at [145, 67] on link "DR MARIE KLIFA CHOISY" at bounding box center [134, 70] width 73 height 11
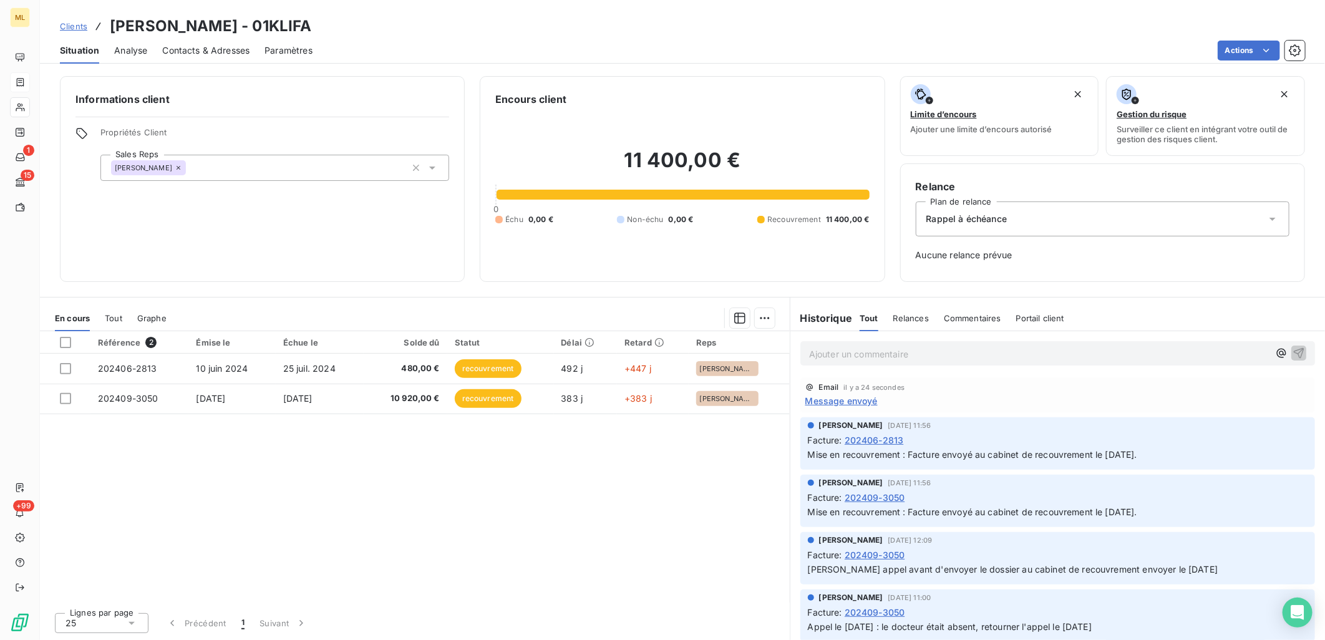
click at [175, 57] on div "Contacts & Adresses" at bounding box center [205, 50] width 87 height 26
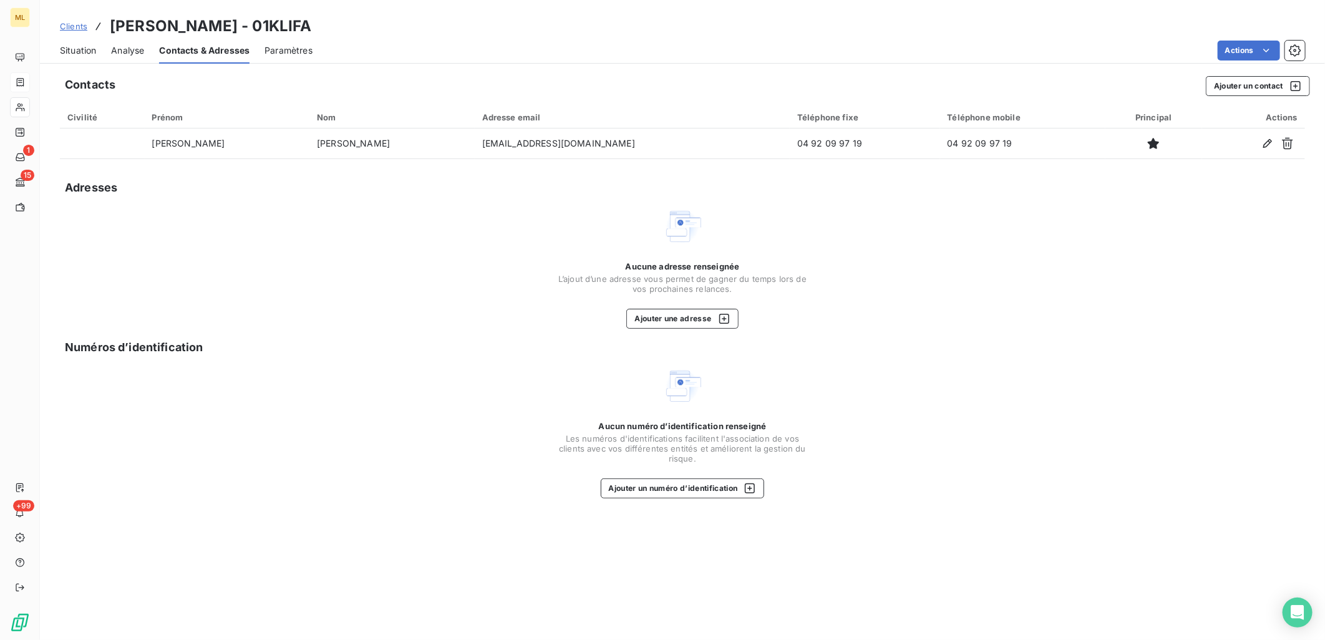
click at [342, 237] on div "Aucune adresse renseignée L’ajout d’une adresse vous permet de gagner du temps …" at bounding box center [682, 267] width 1245 height 122
click at [1092, 265] on div "Aucune adresse renseignée L’ajout d’une adresse vous permet de gagner du temps …" at bounding box center [682, 267] width 1245 height 122
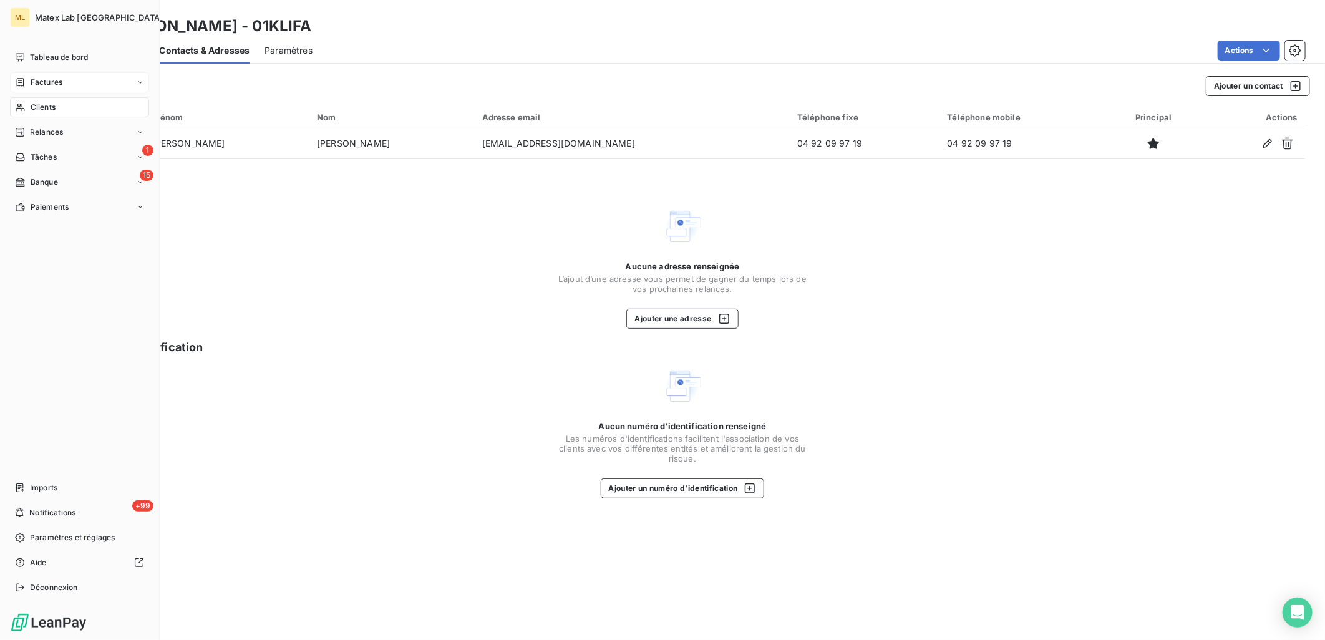
click at [22, 84] on icon at bounding box center [20, 82] width 11 height 10
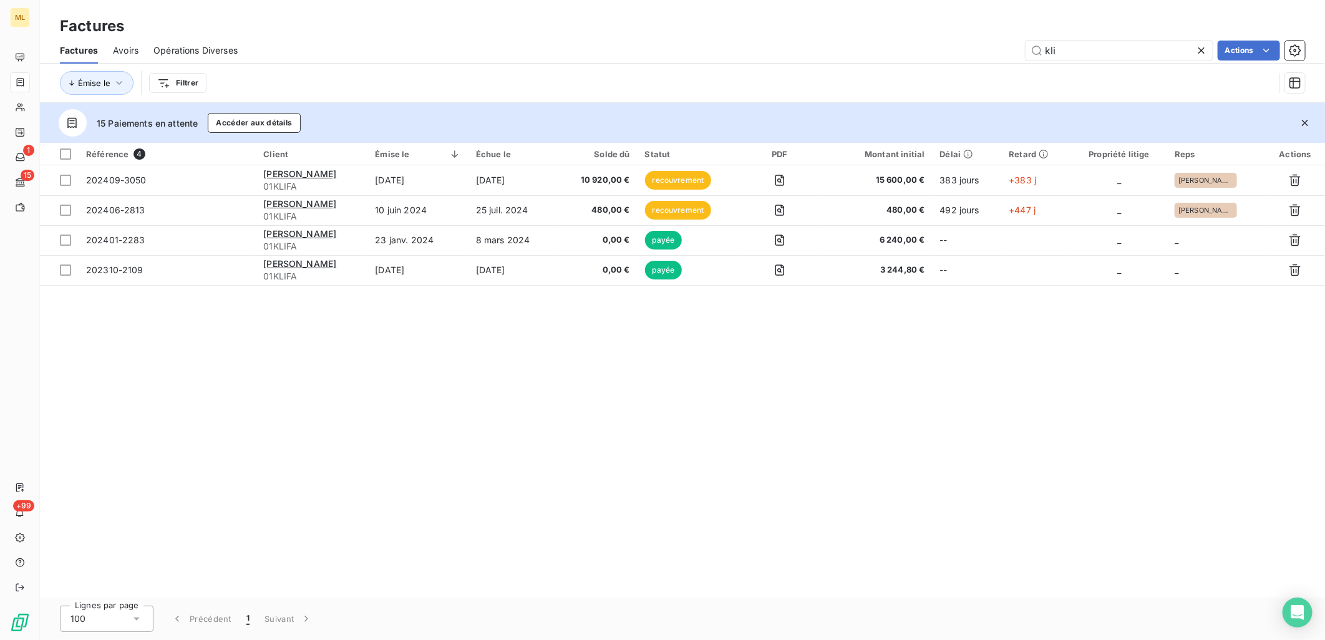
click at [789, 401] on div "Référence 4 Client Émise le Échue le Solde dû Statut PDF Montant initial Délai …" at bounding box center [682, 370] width 1285 height 455
click at [686, 420] on div "Référence 4 Client Émise le Échue le Solde dû Statut PDF Montant initial Délai …" at bounding box center [682, 370] width 1285 height 455
click at [1074, 404] on div "Référence 4 Client Émise le Échue le Solde dû Statut PDF Montant initial Délai …" at bounding box center [682, 370] width 1285 height 455
click at [659, 54] on div "kli Actions" at bounding box center [779, 51] width 1052 height 20
click at [827, 576] on div "Référence 4 Client Émise le Échue le Solde dû Statut PDF Montant initial Délai …" at bounding box center [682, 370] width 1285 height 455
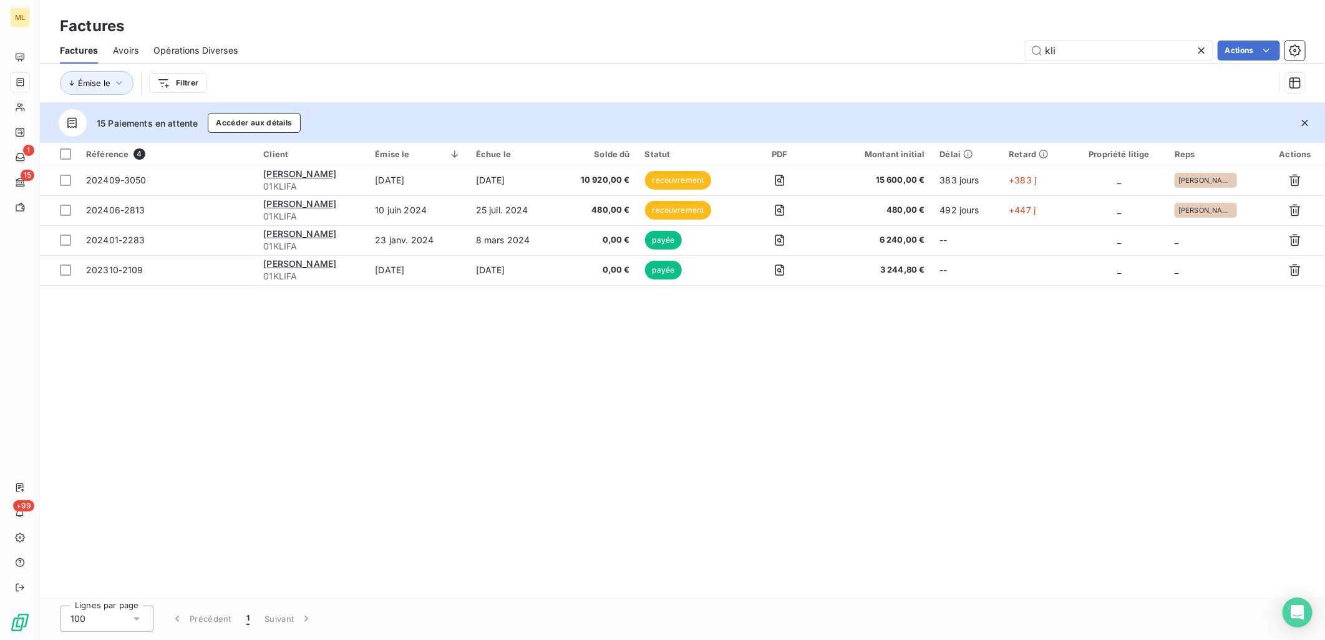
click at [878, 410] on div "Référence 4 Client Émise le Échue le Solde dû Statut PDF Montant initial Délai …" at bounding box center [682, 370] width 1285 height 455
click at [543, 357] on div "Référence 4 Client Émise le Échue le Solde dû Statut PDF Montant initial Délai …" at bounding box center [682, 370] width 1285 height 455
click at [506, 35] on div "Factures" at bounding box center [682, 26] width 1285 height 22
click at [633, 418] on div "Référence 4 Client Émise le Échue le Solde dû Statut PDF Montant initial Délai …" at bounding box center [682, 370] width 1285 height 455
drag, startPoint x: 739, startPoint y: 39, endPoint x: 694, endPoint y: 34, distance: 45.1
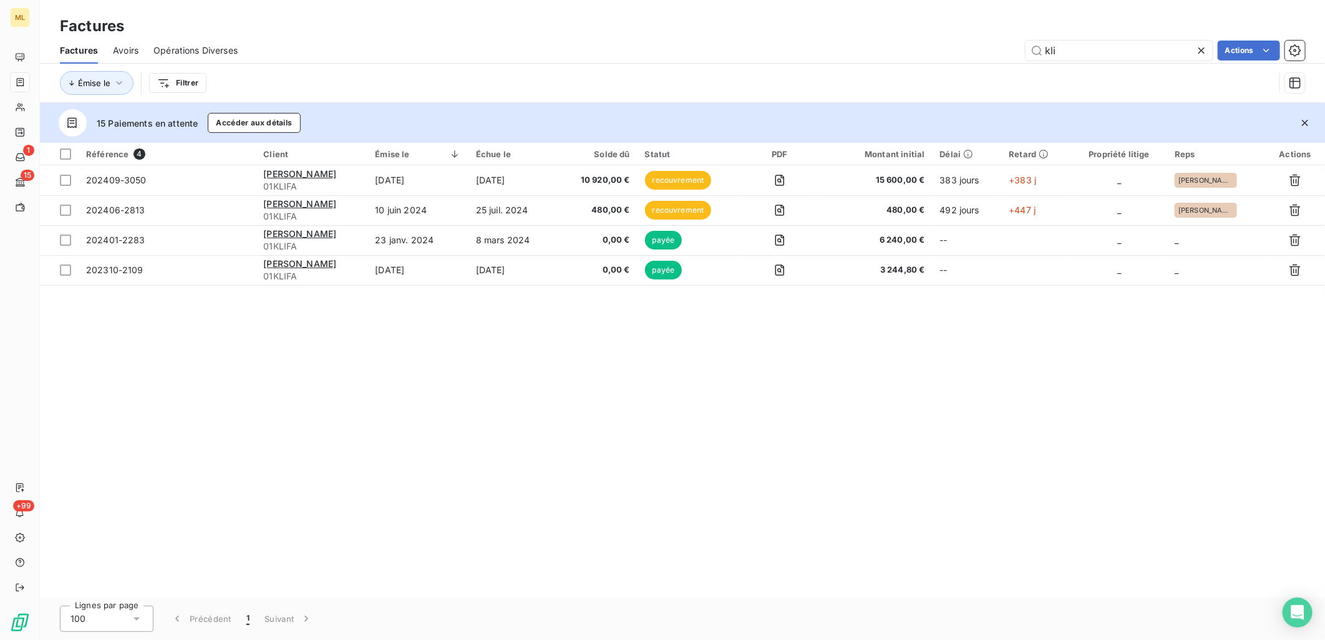
click at [739, 39] on div "Factures Avoirs Opérations Diverses kli Actions" at bounding box center [682, 50] width 1285 height 26
click at [473, 49] on div "kli Actions" at bounding box center [779, 51] width 1052 height 20
click at [413, 13] on div "Factures Factures Avoirs Opérations Diverses kli Actions Émise le Filtrer" at bounding box center [682, 51] width 1285 height 103
click at [670, 46] on div "kli Actions" at bounding box center [779, 51] width 1052 height 20
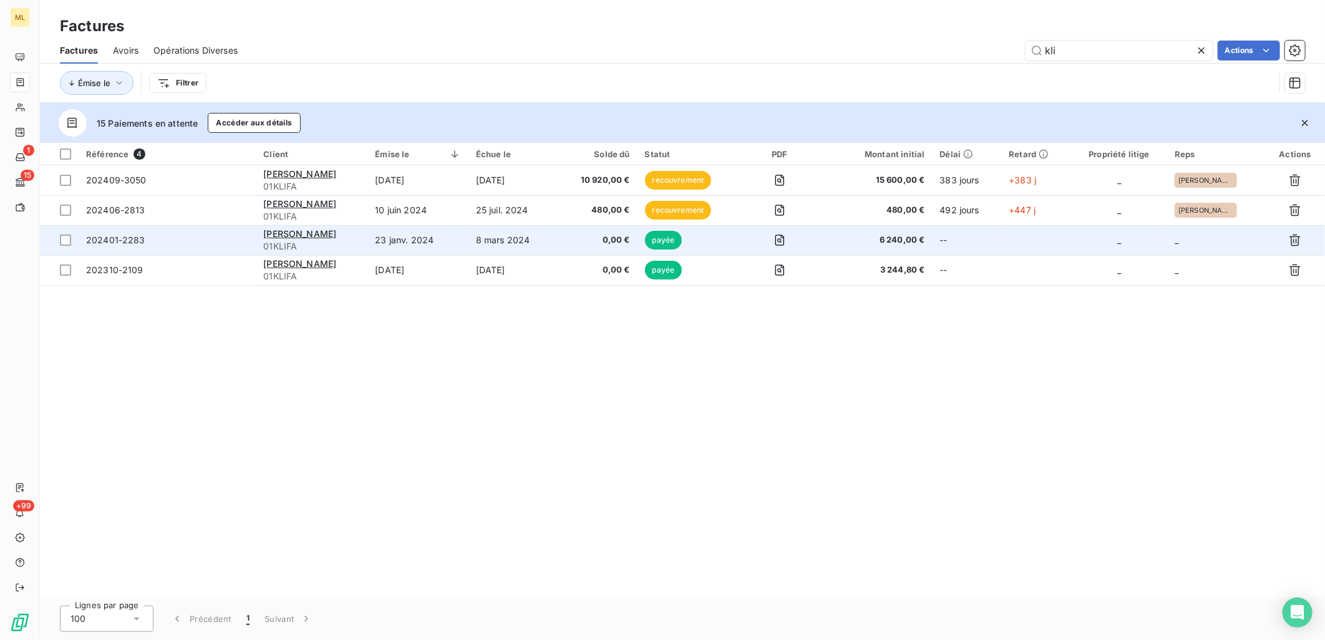
click at [197, 238] on span "202401-2283" at bounding box center [167, 240] width 162 height 12
